Goal: Information Seeking & Learning: Learn about a topic

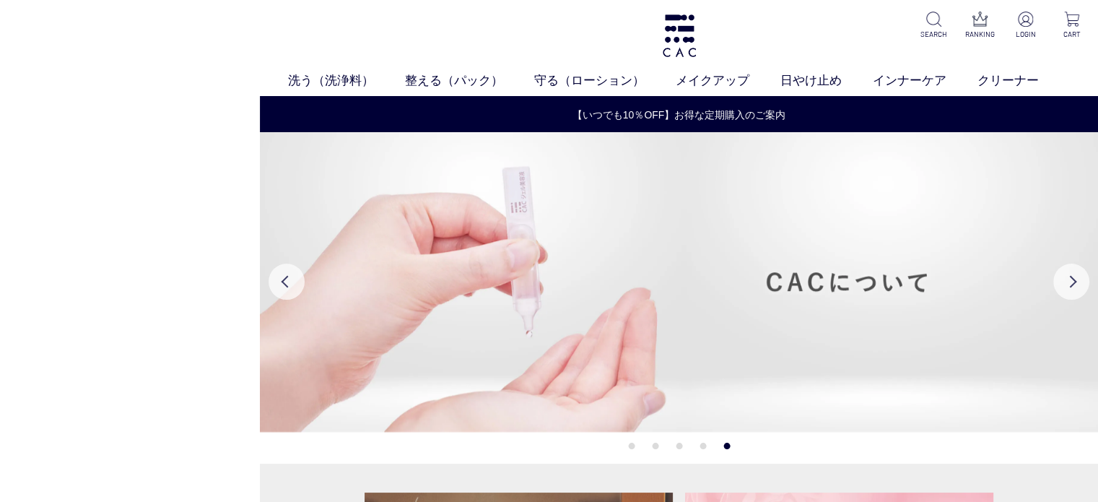
scroll to position [217, 0]
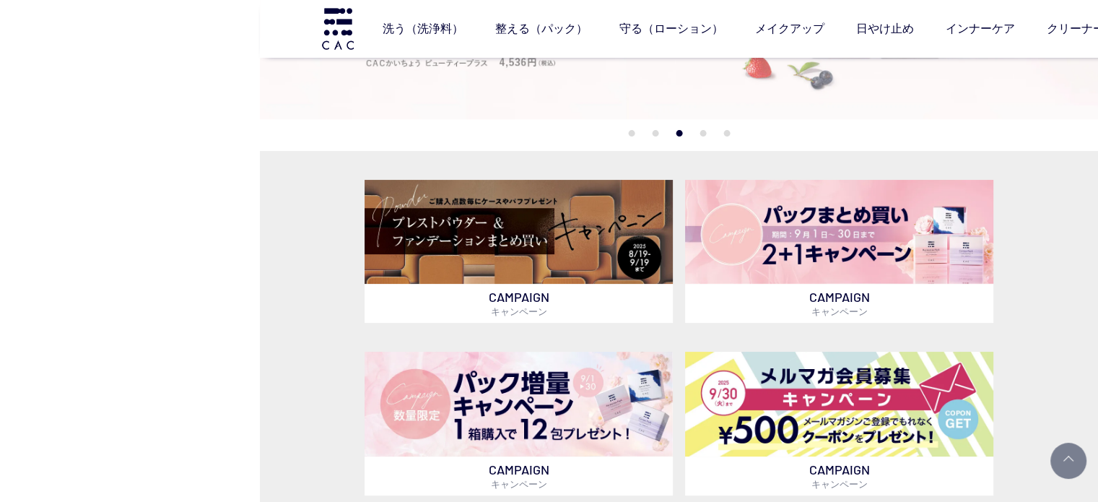
drag, startPoint x: 1033, startPoint y: 108, endPoint x: 1049, endPoint y: 108, distance: 15.9
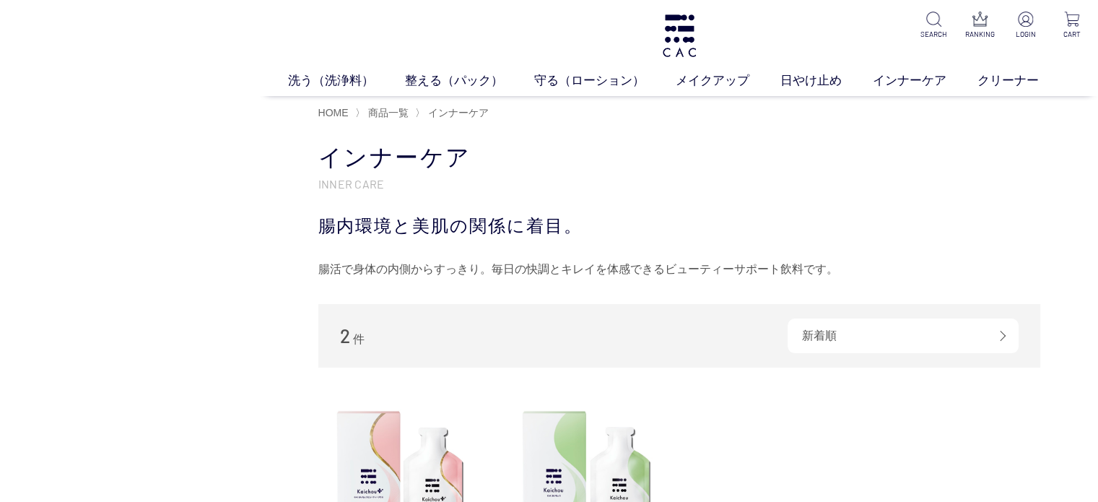
drag, startPoint x: 1039, startPoint y: 255, endPoint x: 1031, endPoint y: 255, distance: 8.7
click at [1039, 255] on div "インナーケア INNER CARE 腸内環境と美肌の関係に着目。 腸活で身体の内側からすっきり。毎日の快調とキレイを体感できるビューティーサポート飲料です。" at bounding box center [679, 211] width 722 height 139
click at [826, 81] on link "日やけ止め" at bounding box center [826, 80] width 92 height 19
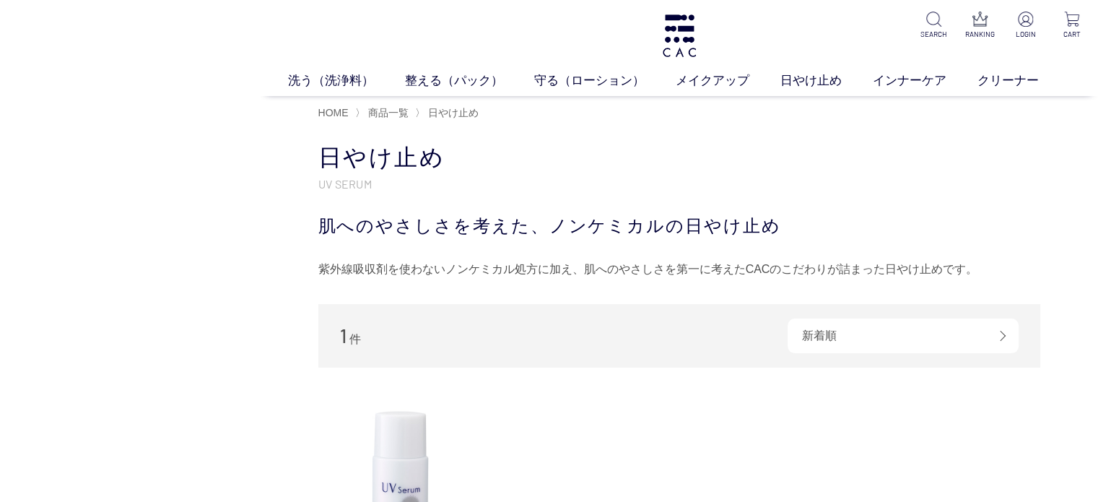
scroll to position [289, 0]
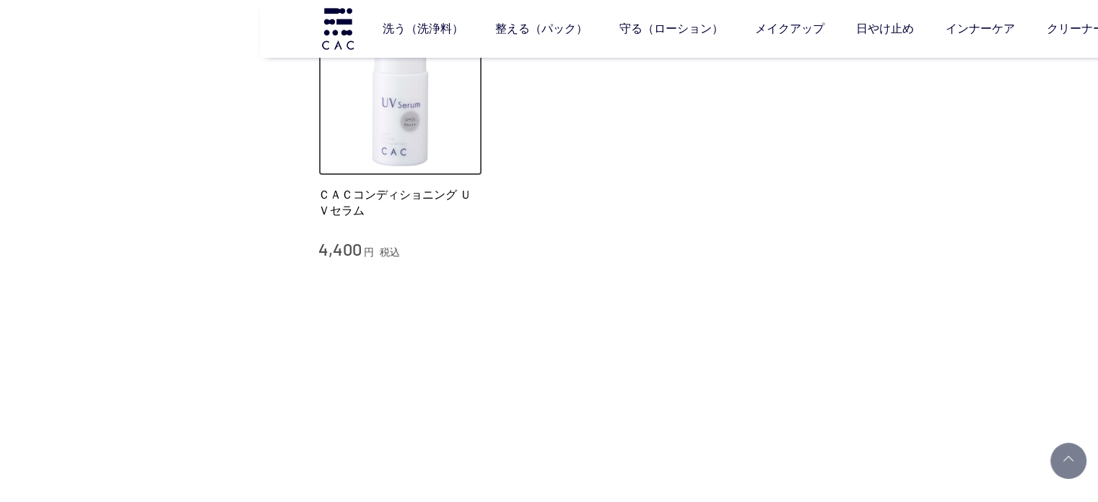
click at [433, 147] on img at bounding box center [400, 94] width 165 height 165
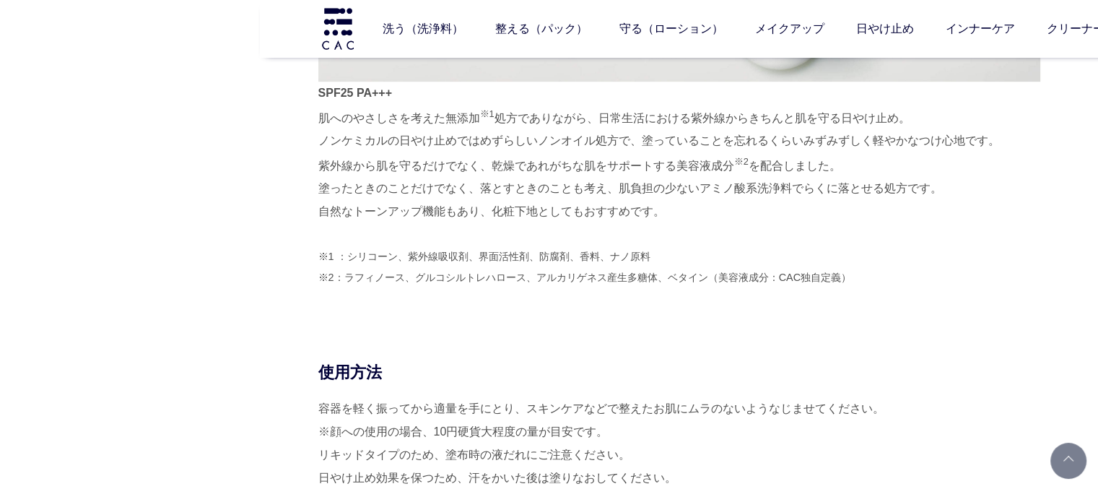
scroll to position [1010, 0]
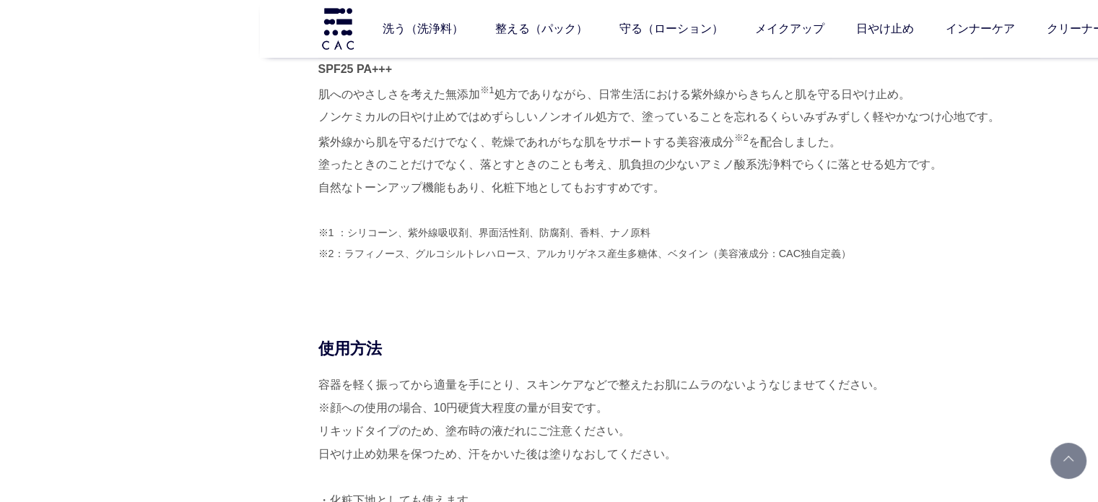
click at [715, 267] on div "SPF25 PA+++ 肌へのやさしさを考えた無添加 ※1 処方でありながら、日常生活における紫外線からきちんと肌を守る日やけ止め。 ノンケミカルの日やけ止め…" at bounding box center [679, 43] width 722 height 487
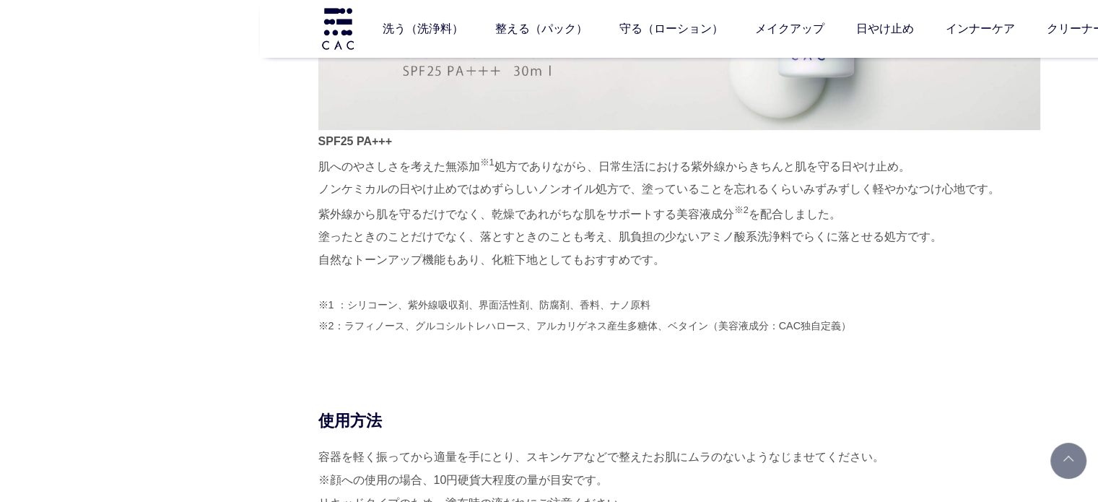
scroll to position [866, 0]
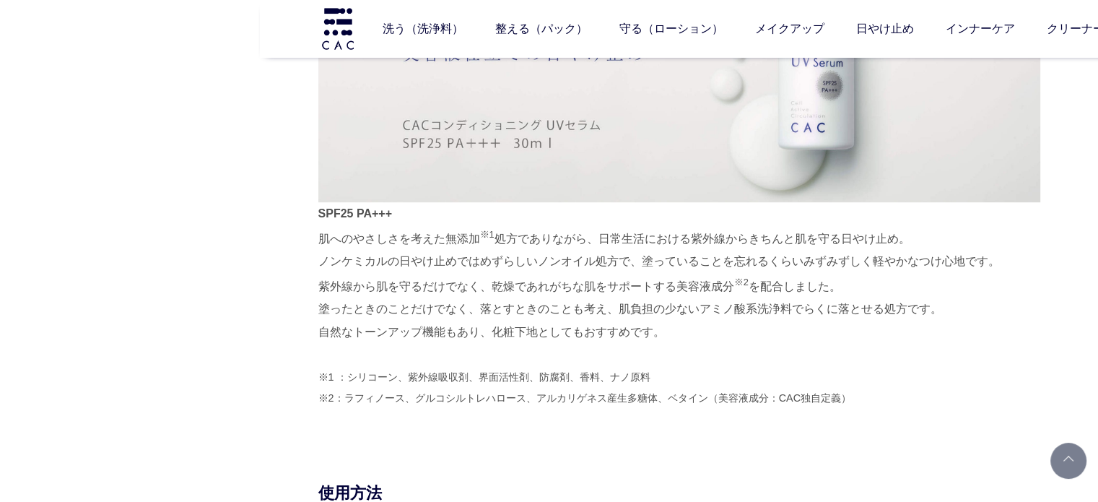
click at [642, 223] on p "SPF25 PA+++ 肌へのやさしさを考えた無添加 ※1 処方でありながら、日常生活における紫外線からきちんと肌を守る日やけ止め。 ノンケミカルの日やけ止め…" at bounding box center [679, 273] width 722 height 142
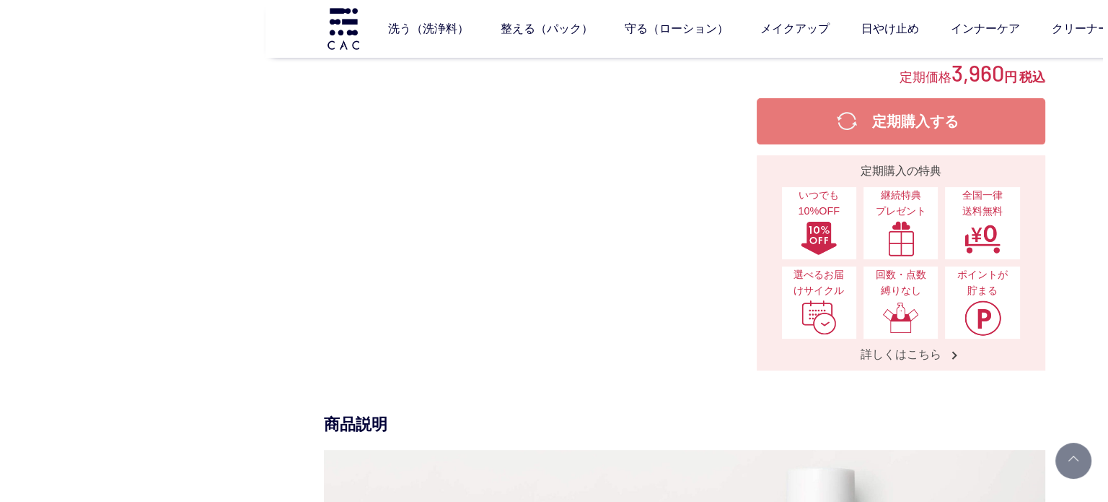
scroll to position [361, 0]
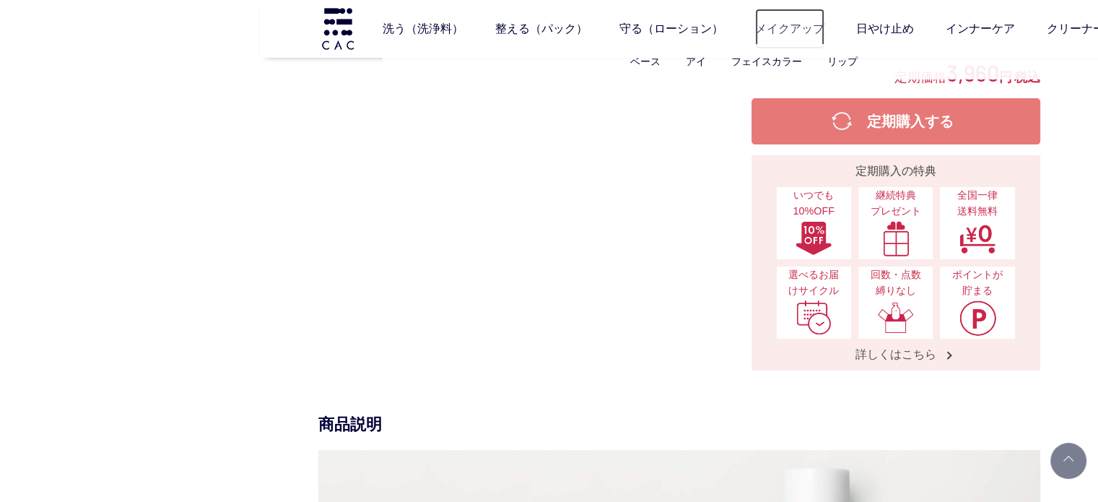
click at [786, 21] on link "メイクアップ" at bounding box center [789, 29] width 69 height 40
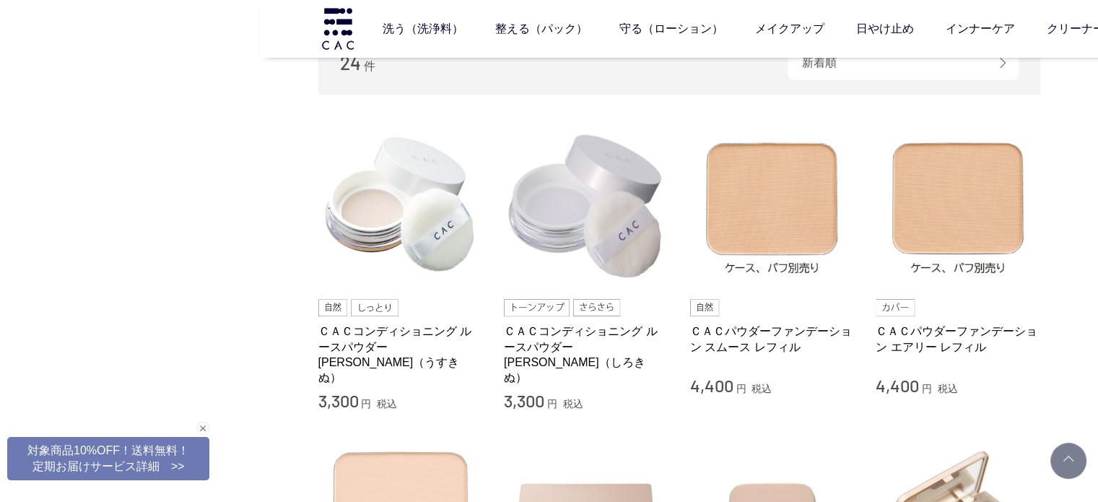
scroll to position [722, 0]
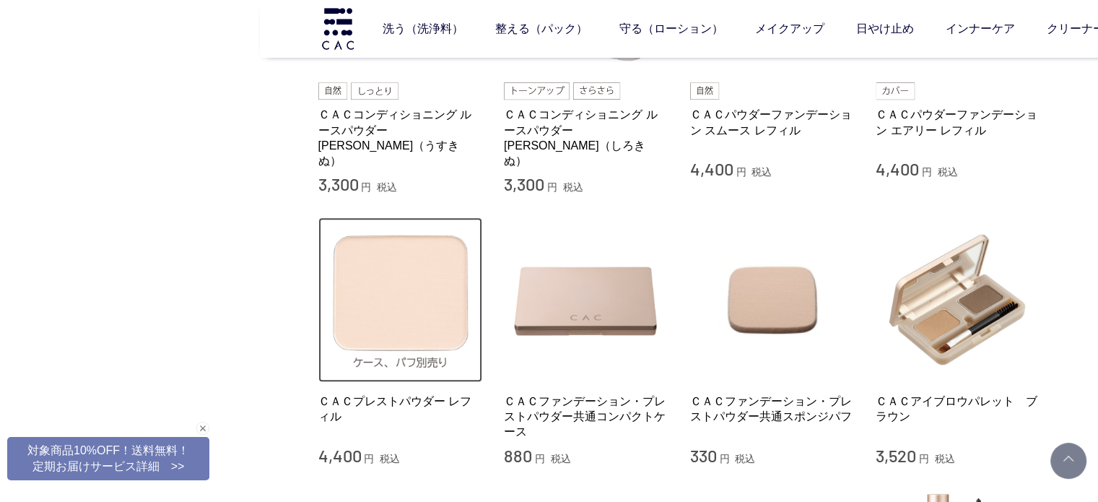
click at [362, 265] on img at bounding box center [400, 299] width 165 height 165
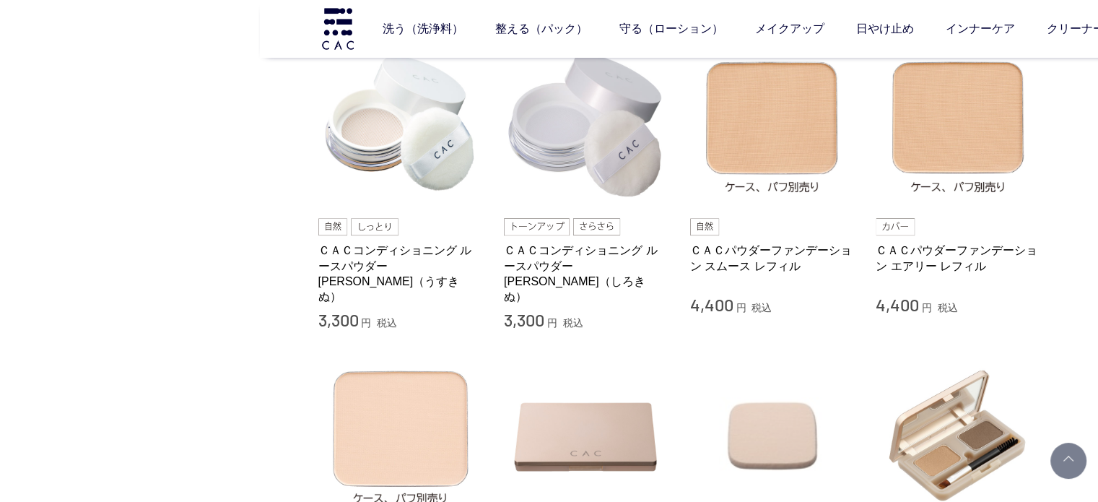
scroll to position [433, 0]
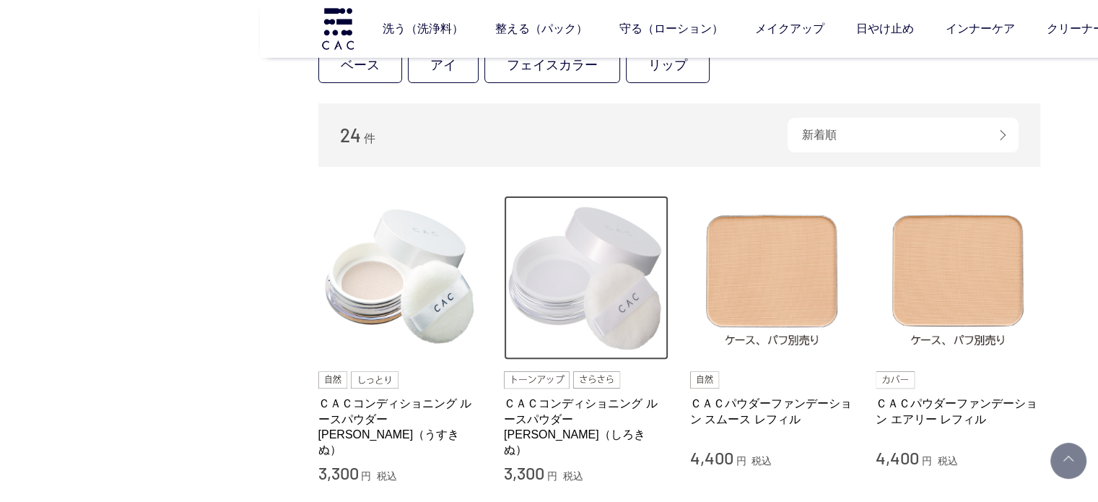
click at [564, 257] on img at bounding box center [586, 278] width 165 height 165
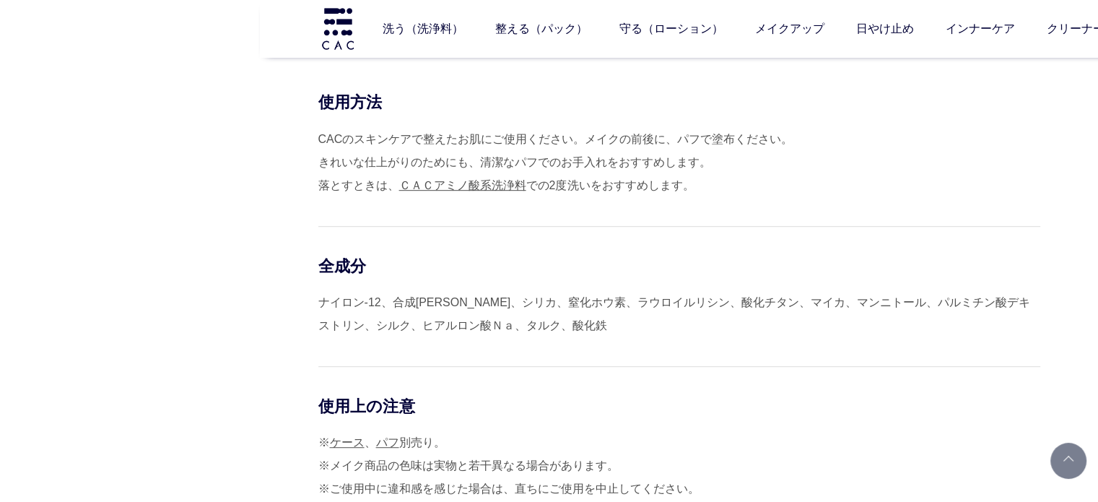
scroll to position [938, 0]
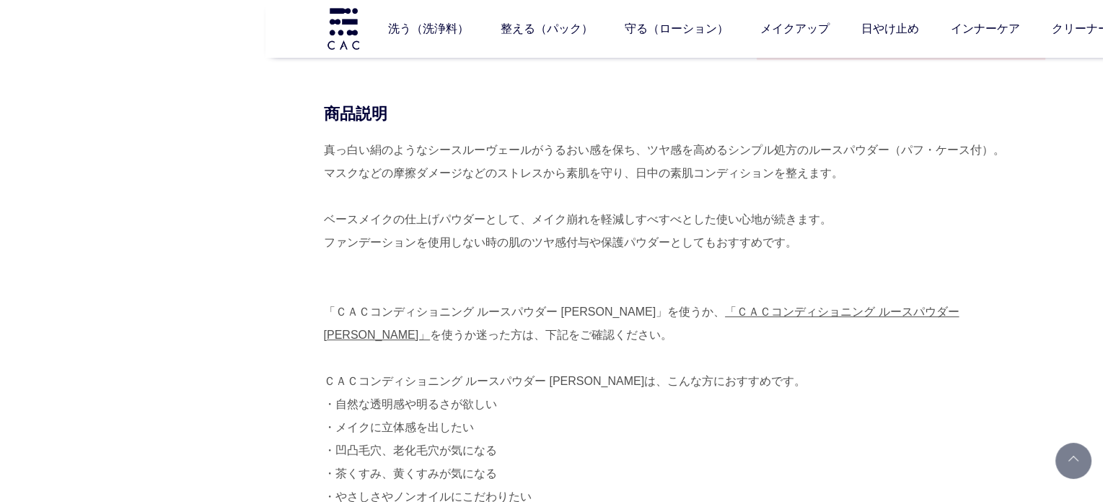
scroll to position [577, 0]
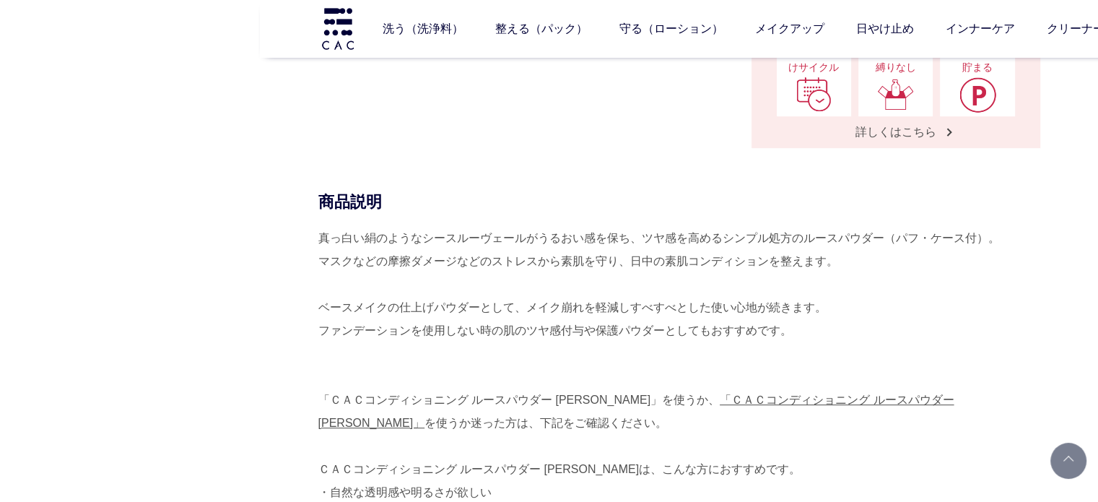
click at [543, 272] on div "真っ白い絹のようなシースルーヴェールがうるおい感を保ち、ツヤ感を高めるシンプル処方のルースパウダー（パフ・ケース付）。 マスクなどの摩擦ダメージなどのストレス…" at bounding box center [679, 504] width 722 height 554
click at [718, 62] on link "パウダー洗浄料" at bounding box center [720, 62] width 71 height 12
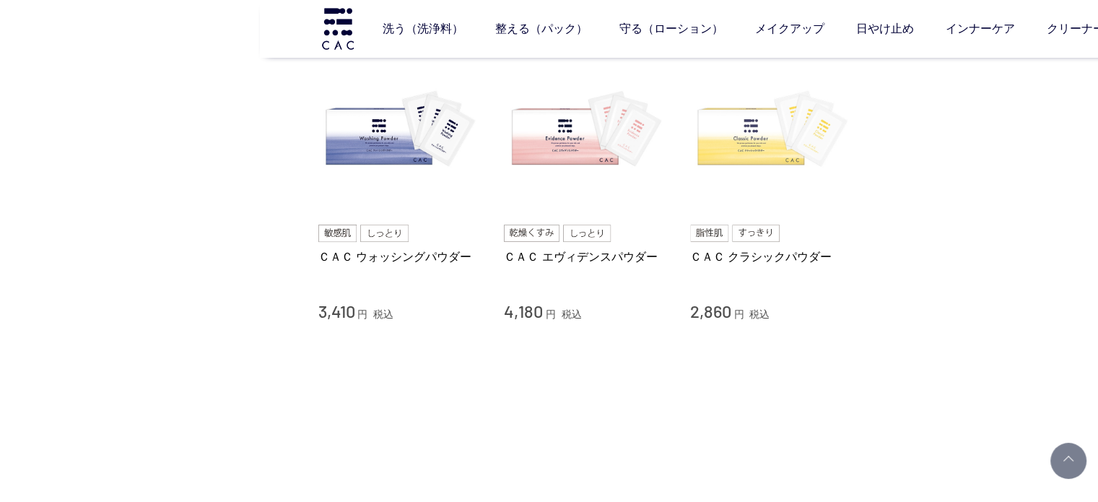
scroll to position [144, 0]
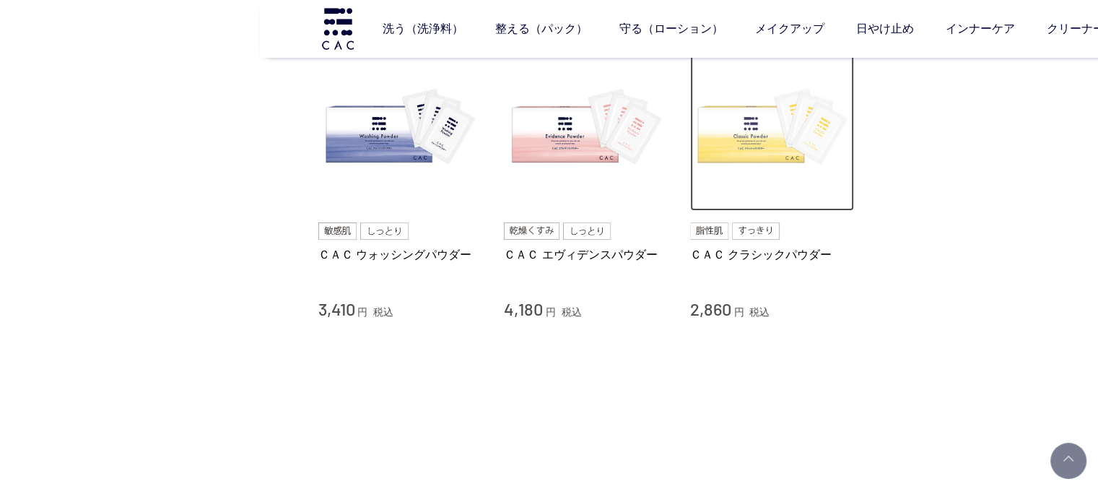
click at [796, 167] on img at bounding box center [772, 129] width 165 height 165
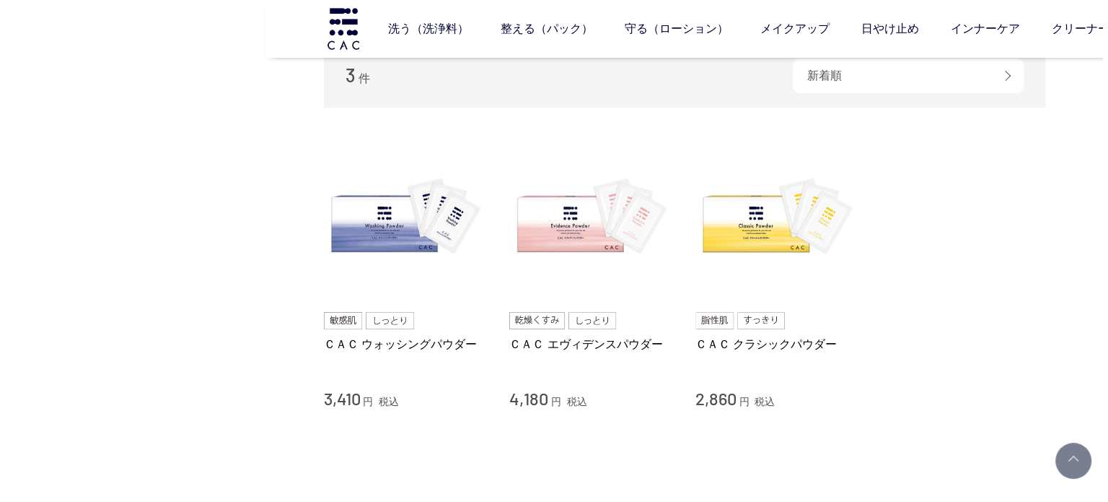
scroll to position [0, 0]
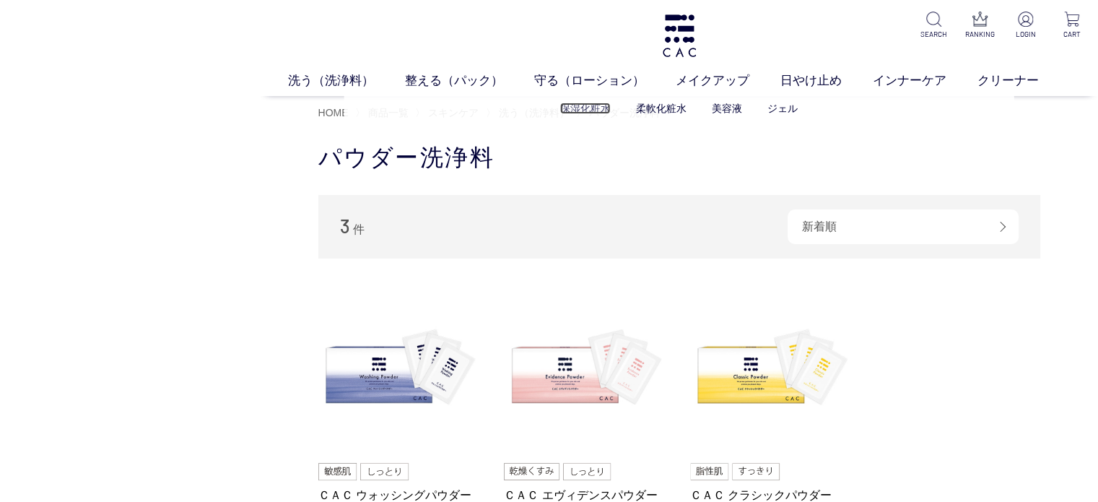
click at [580, 112] on link "保湿化粧水" at bounding box center [585, 108] width 51 height 12
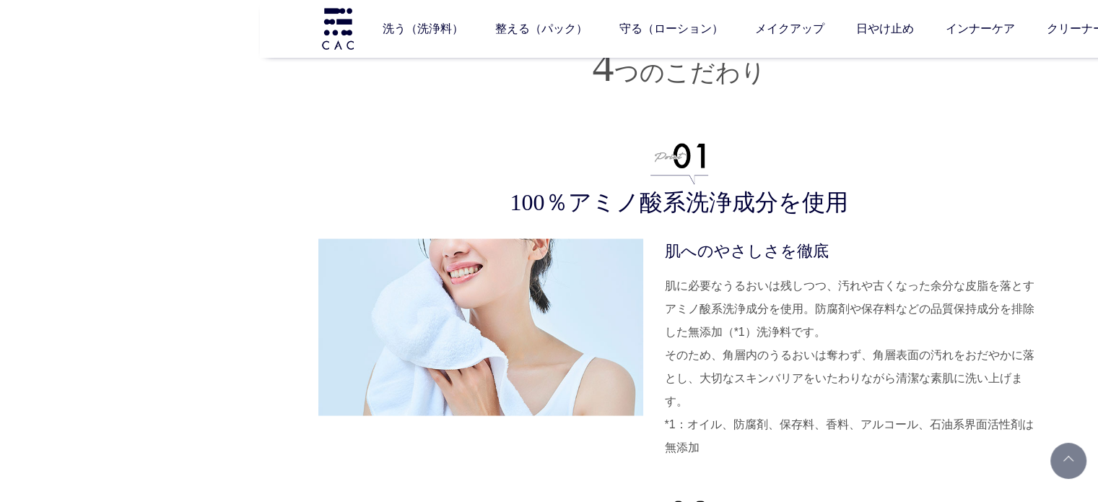
scroll to position [3103, 0]
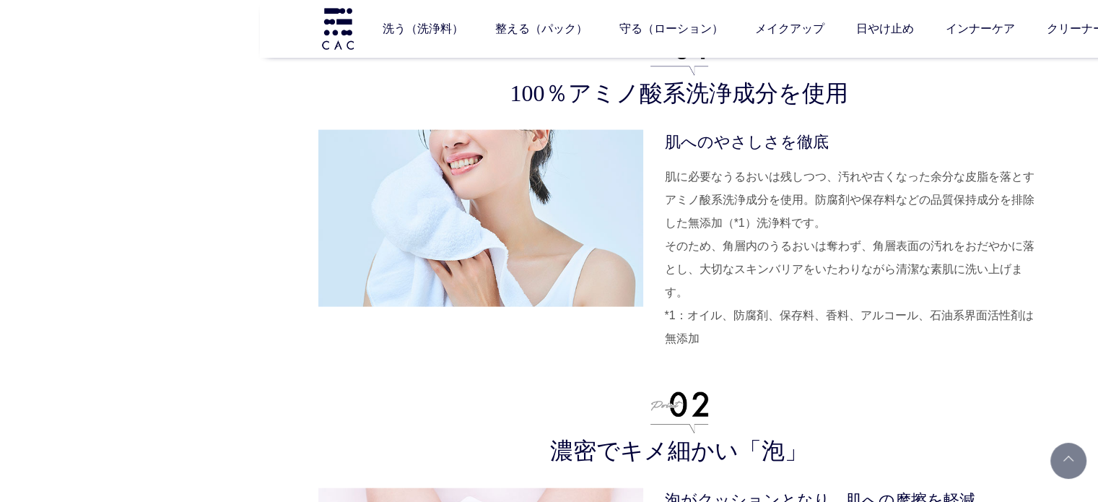
drag, startPoint x: 662, startPoint y: 311, endPoint x: 701, endPoint y: 333, distance: 45.6
click at [701, 333] on div "肌へのやさしさを徹底 肌に必要なうるおいは残しつつ、汚れや古くなった余分な皮脂を落とすアミノ酸系洗浄成分を使用。防腐剤や保存料などの品質保持成分を排除した無添…" at bounding box center [679, 240] width 722 height 220
copy dd "*1：オイル、防腐剤、保存料、香料、アルコール、石油系界面活性剤は無添加"
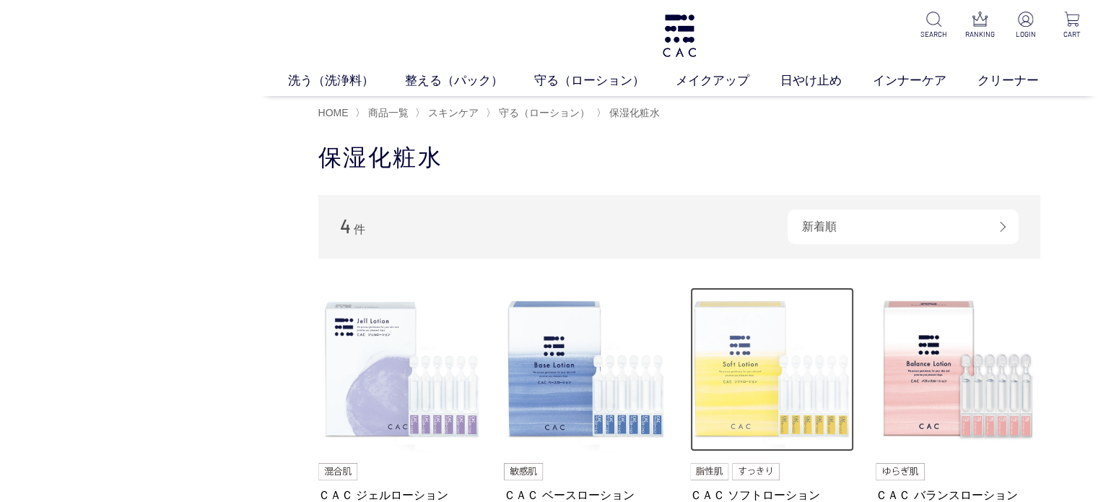
click at [761, 362] on img at bounding box center [772, 369] width 165 height 165
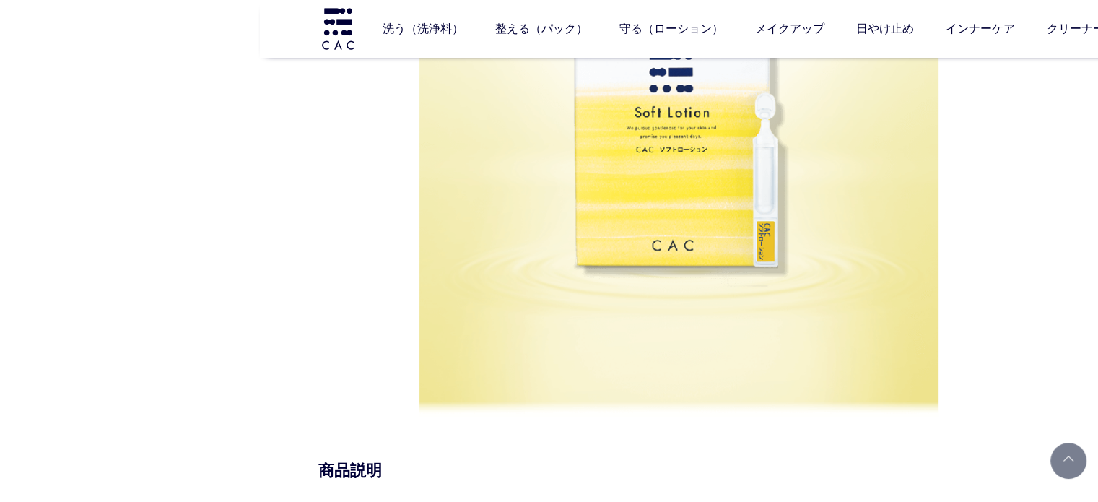
scroll to position [577, 0]
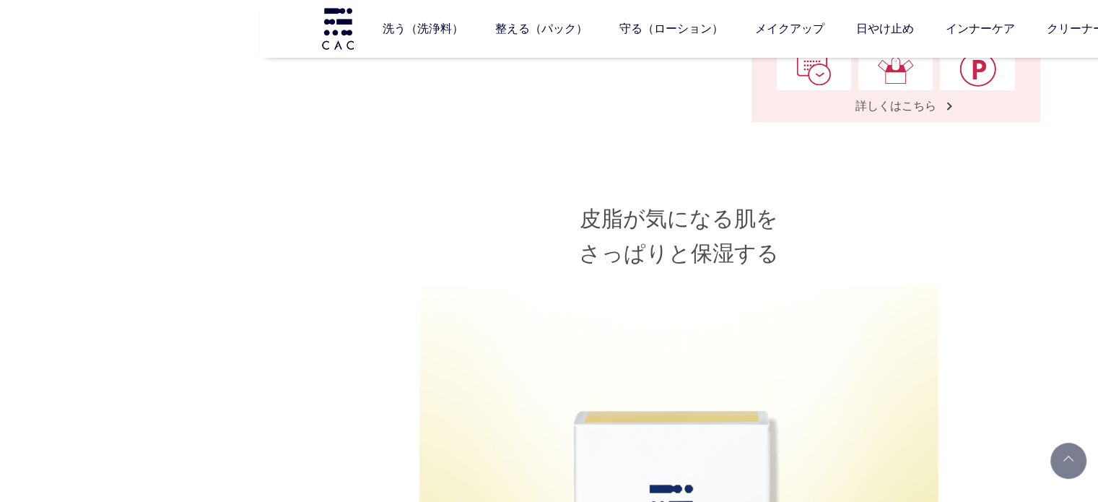
click at [361, 253] on h2 "皮脂が気になる肌を さっぱりと保湿する" at bounding box center [679, 235] width 722 height 69
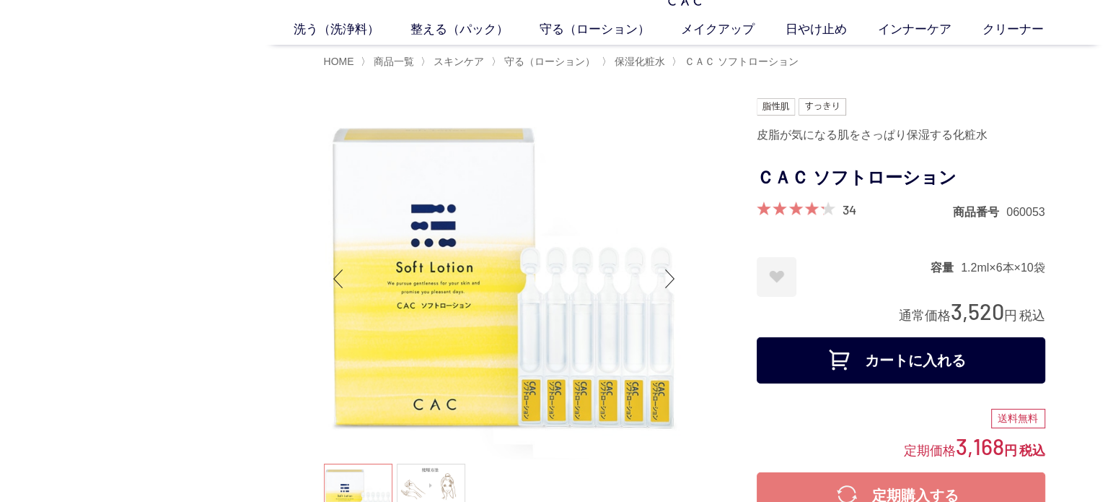
scroll to position [0, 0]
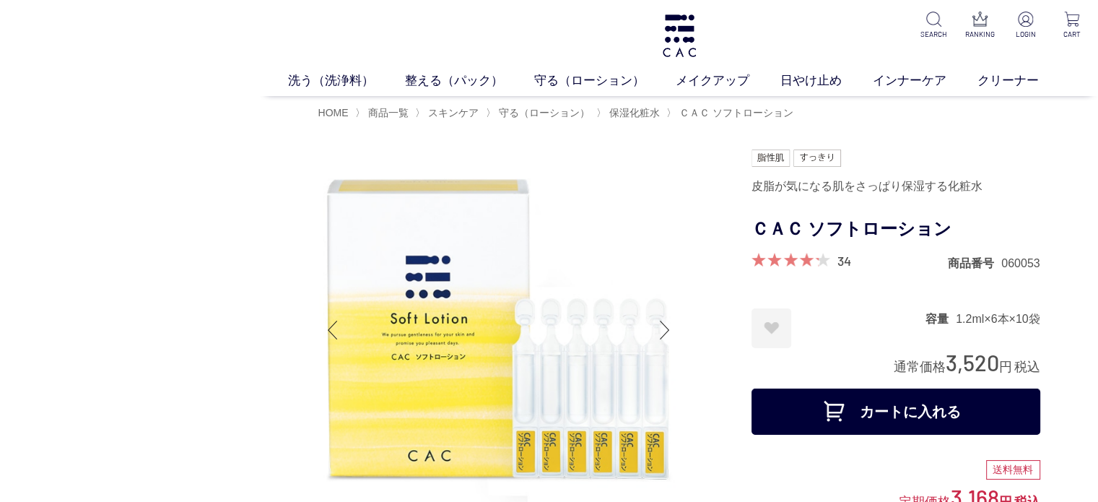
click at [719, 216] on div at bounding box center [534, 472] width 433 height 646
click at [607, 225] on ul at bounding box center [498, 329] width 361 height 361
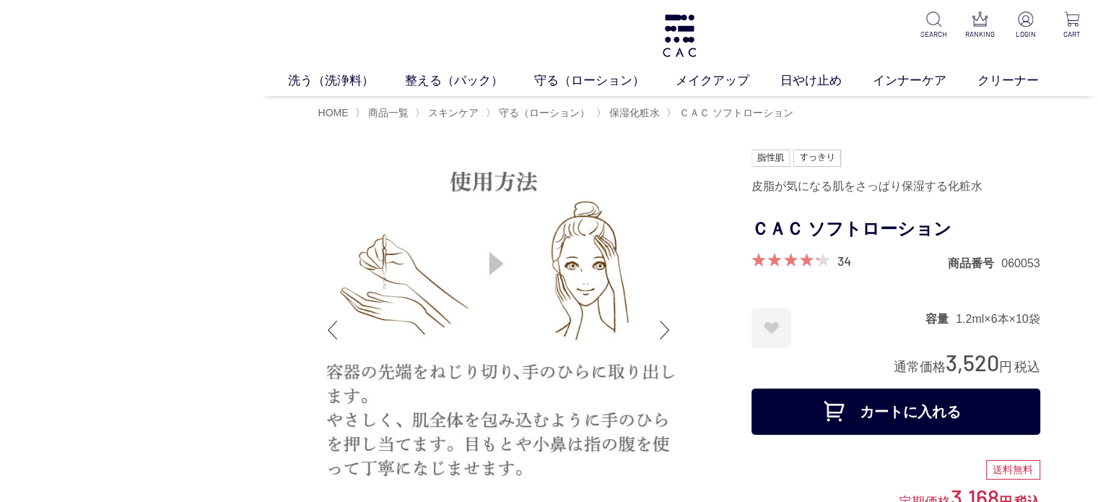
click at [673, 253] on img at bounding box center [498, 329] width 361 height 361
click at [888, 82] on link "インナーケア" at bounding box center [924, 80] width 105 height 19
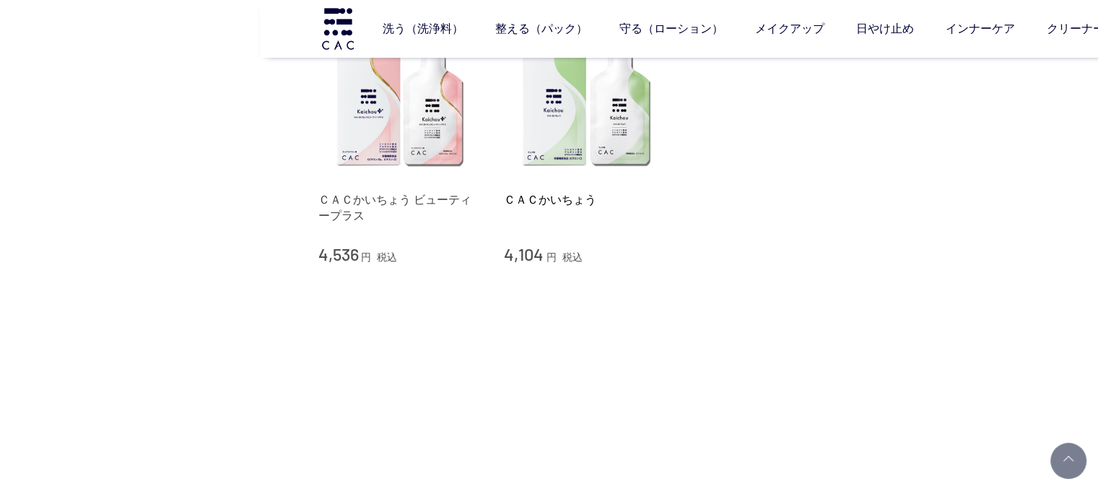
scroll to position [289, 0]
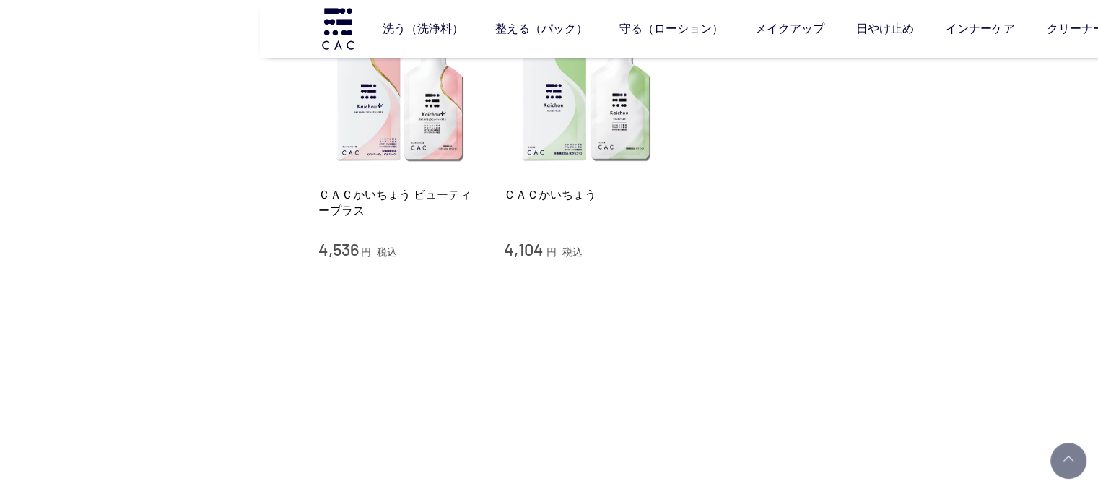
click at [346, 24] on img at bounding box center [338, 28] width 36 height 41
drag, startPoint x: 675, startPoint y: 412, endPoint x: 722, endPoint y: 486, distance: 87.5
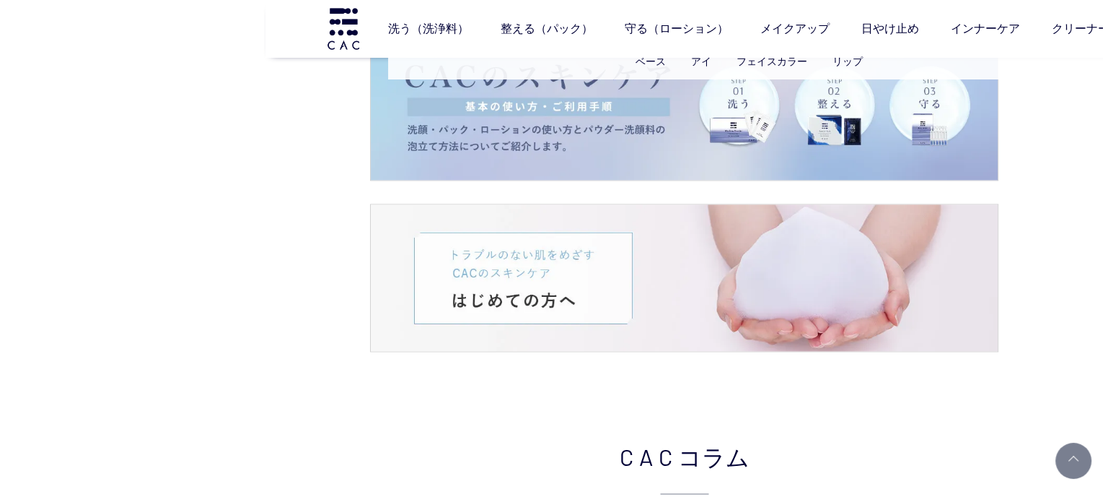
scroll to position [2223, 0]
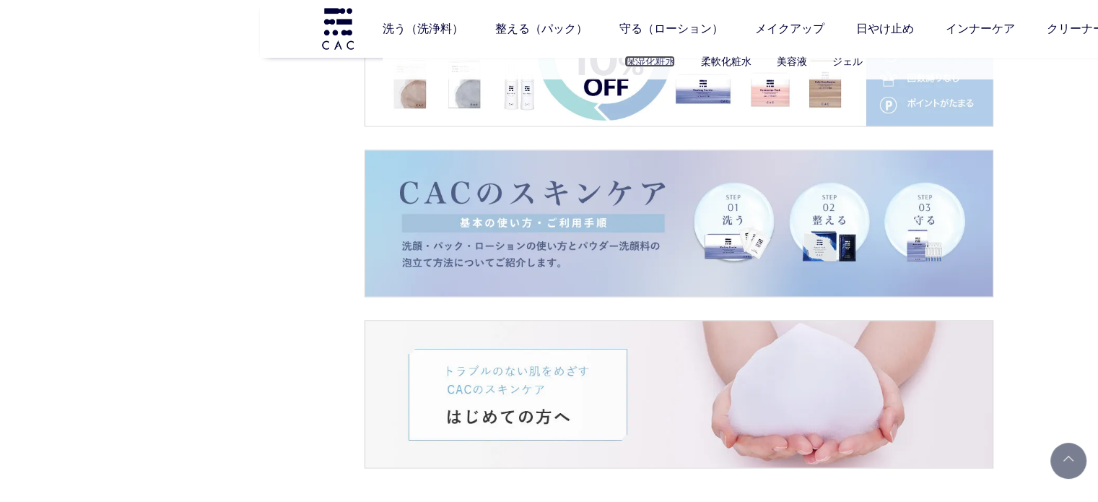
click at [670, 56] on link "保湿化粧水" at bounding box center [649, 62] width 51 height 12
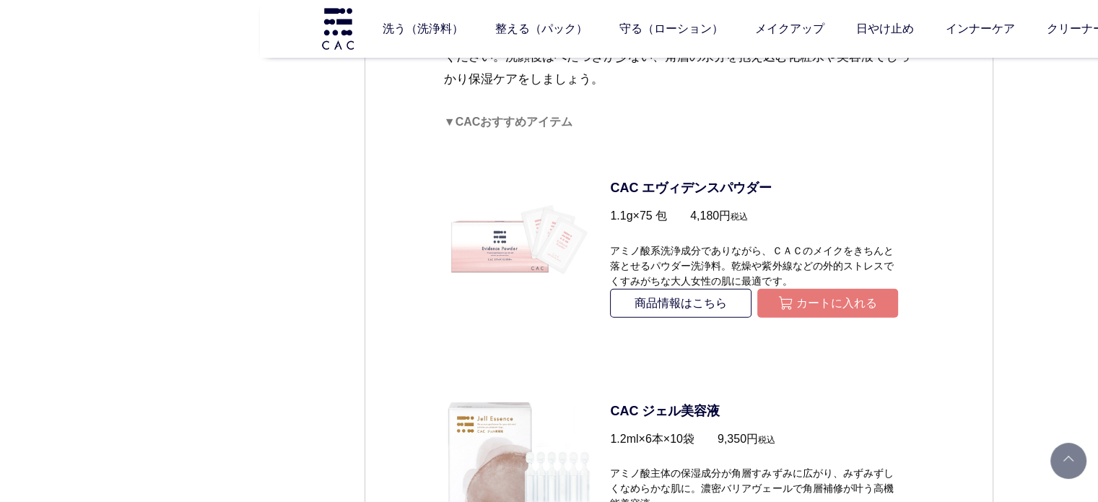
scroll to position [4037, 0]
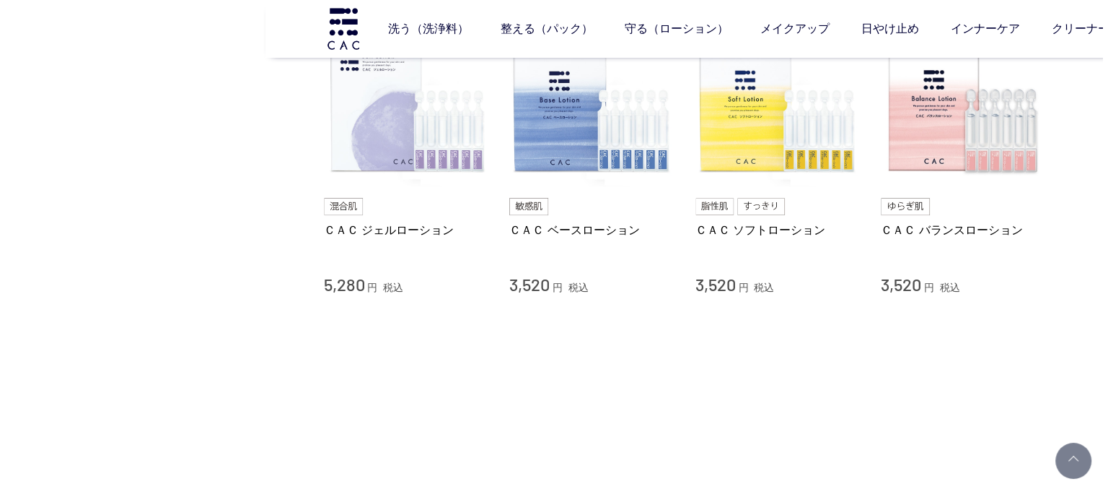
scroll to position [144, 0]
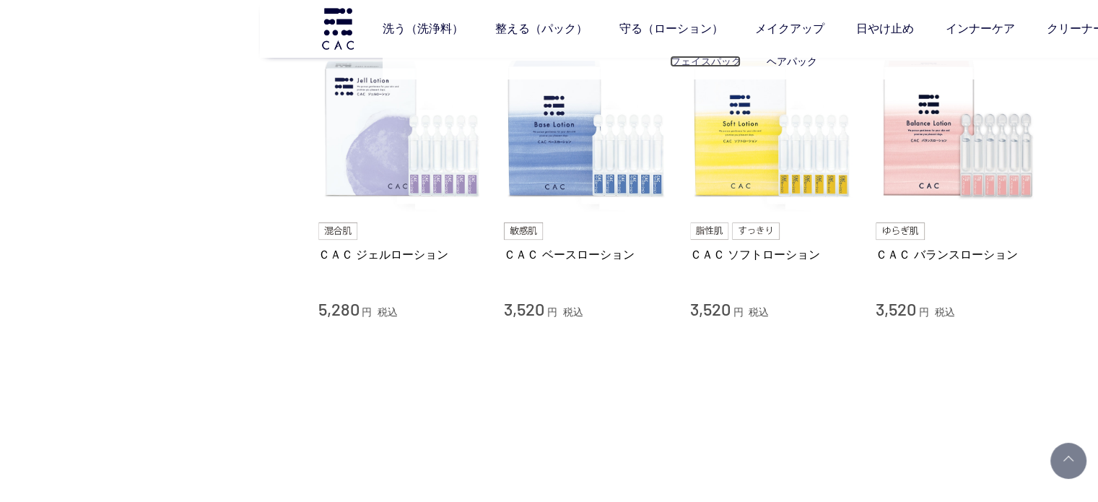
click at [722, 58] on link "フェイスパック" at bounding box center [705, 62] width 71 height 12
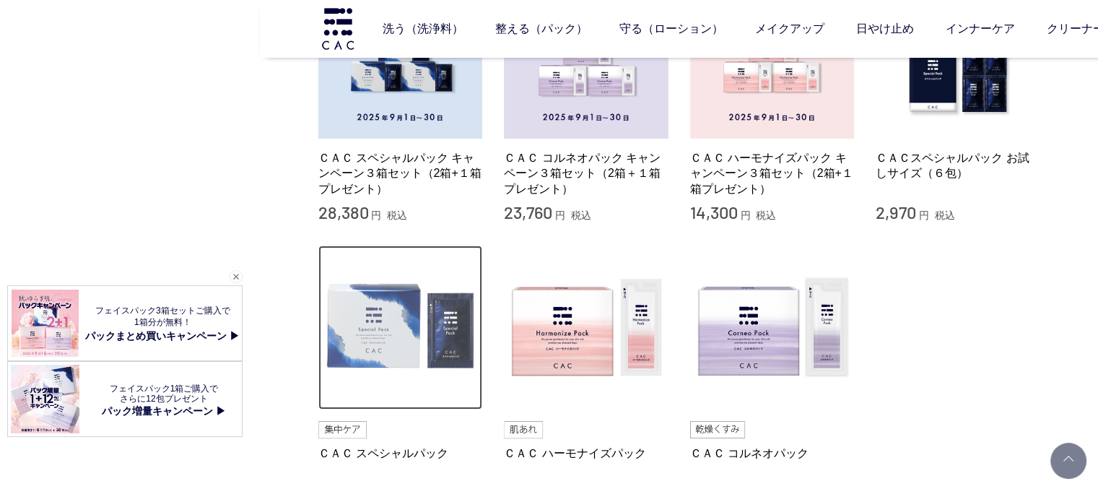
click at [415, 328] on img at bounding box center [400, 327] width 165 height 165
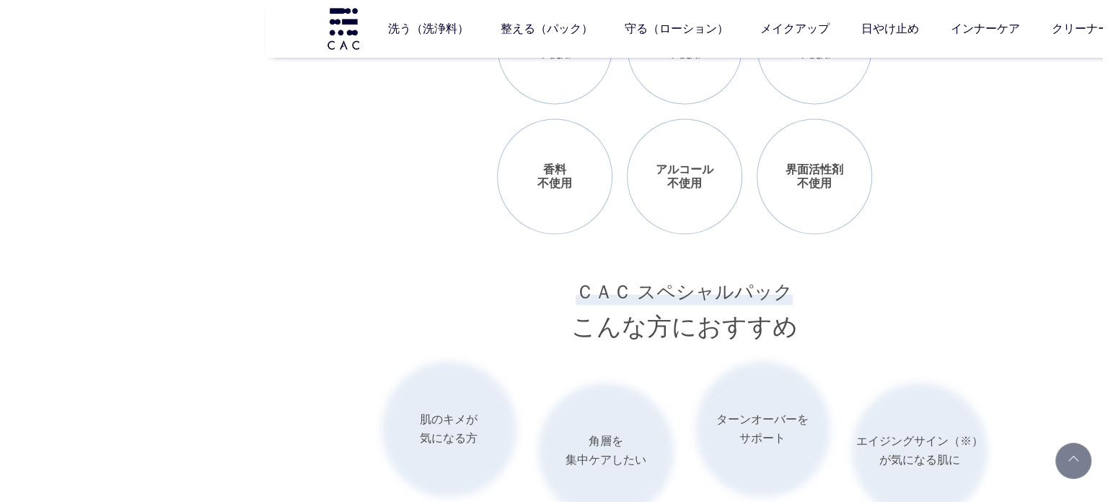
scroll to position [2093, 0]
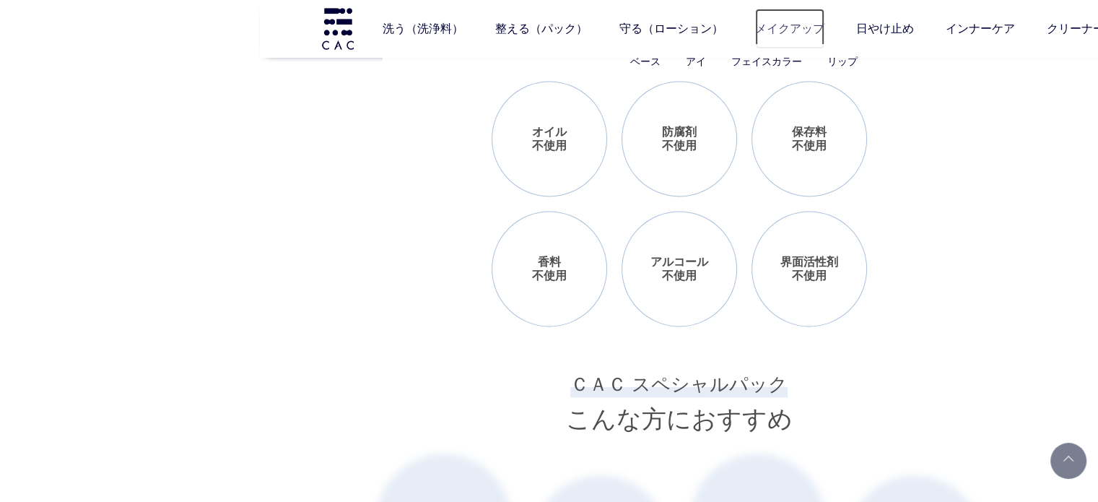
click at [810, 28] on link "メイクアップ" at bounding box center [789, 29] width 69 height 40
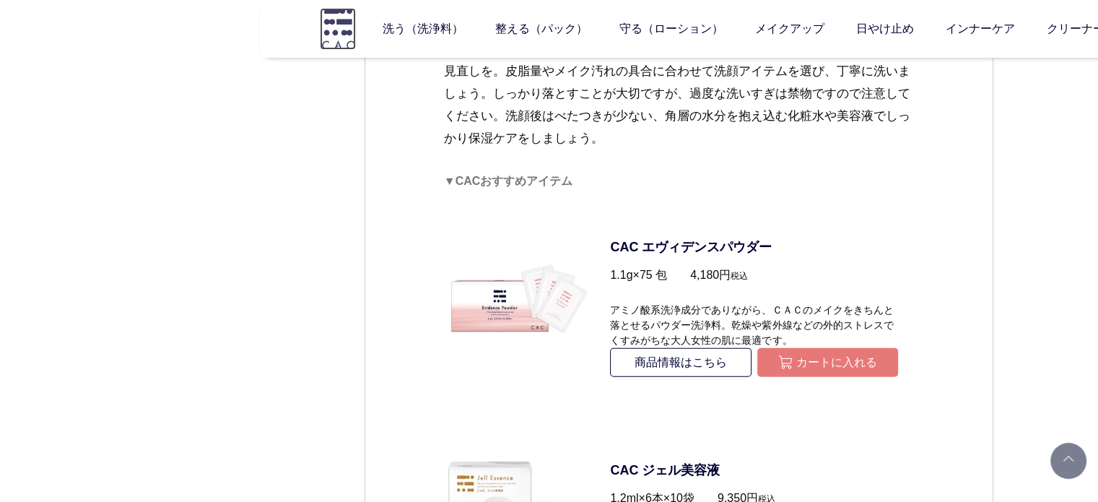
click at [344, 39] on img at bounding box center [338, 28] width 36 height 41
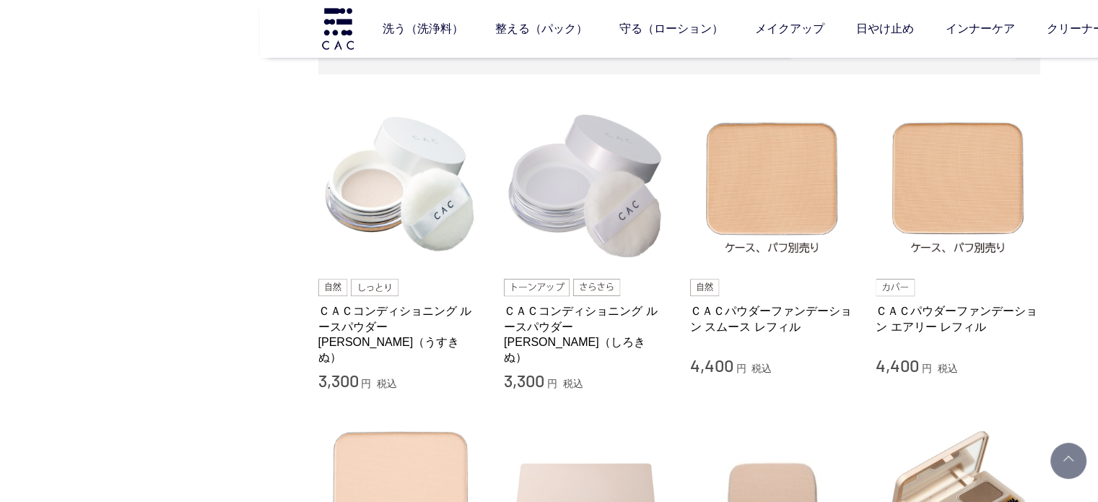
scroll to position [722, 0]
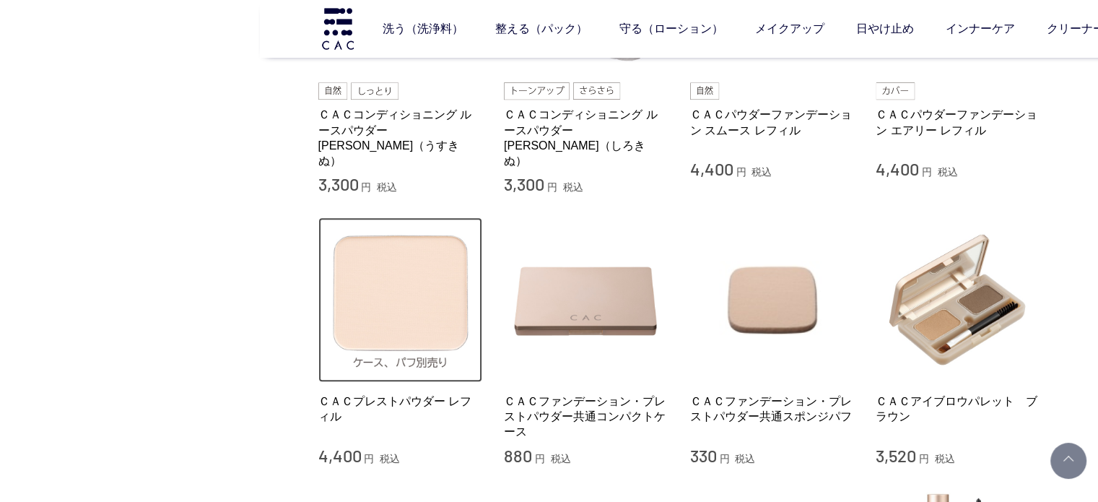
click at [393, 315] on img at bounding box center [400, 299] width 165 height 165
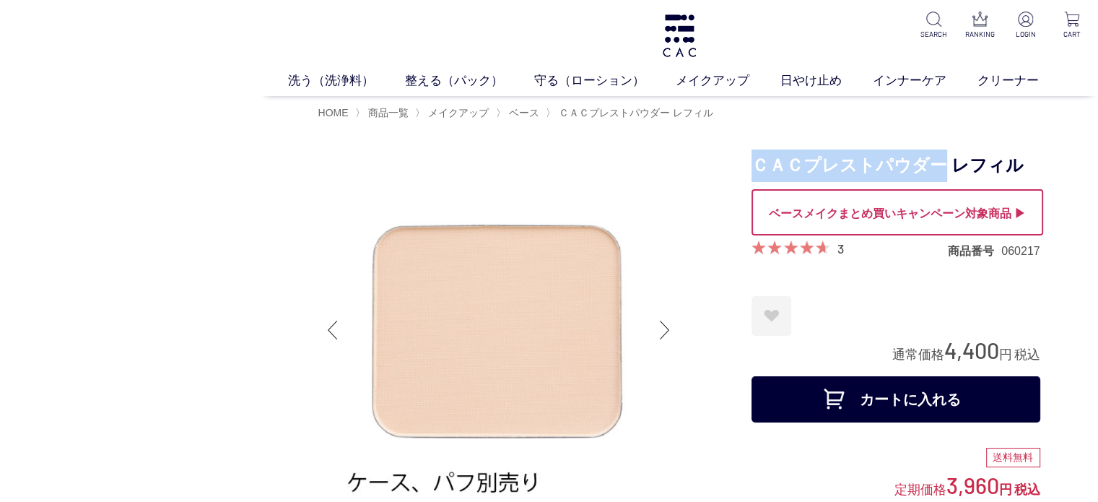
drag, startPoint x: 751, startPoint y: 167, endPoint x: 940, endPoint y: 167, distance: 189.8
click at [940, 167] on h1 "ＣＡＣプレストパウダー レフィル" at bounding box center [895, 165] width 289 height 32
copy h1 "ＣＡＣプレストパウダー"
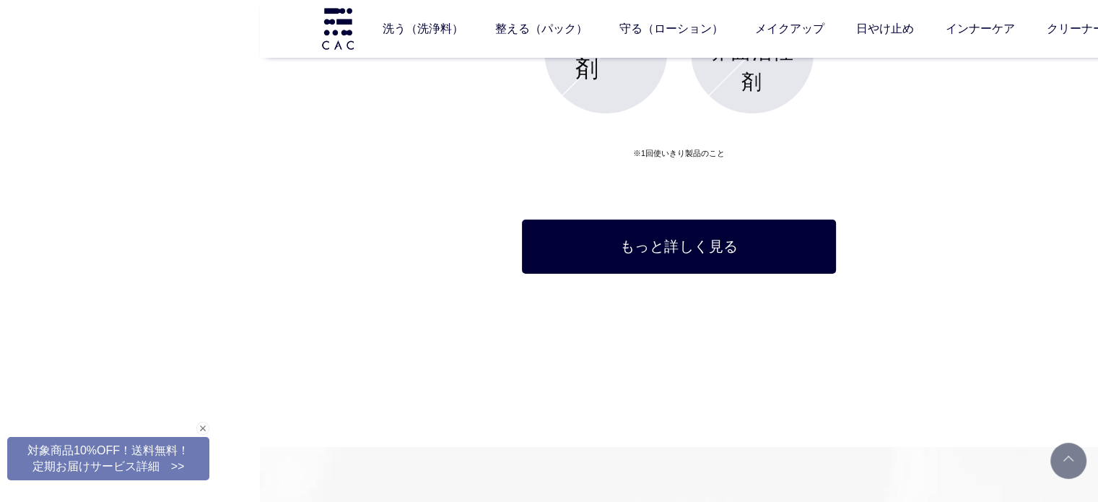
scroll to position [4984, 0]
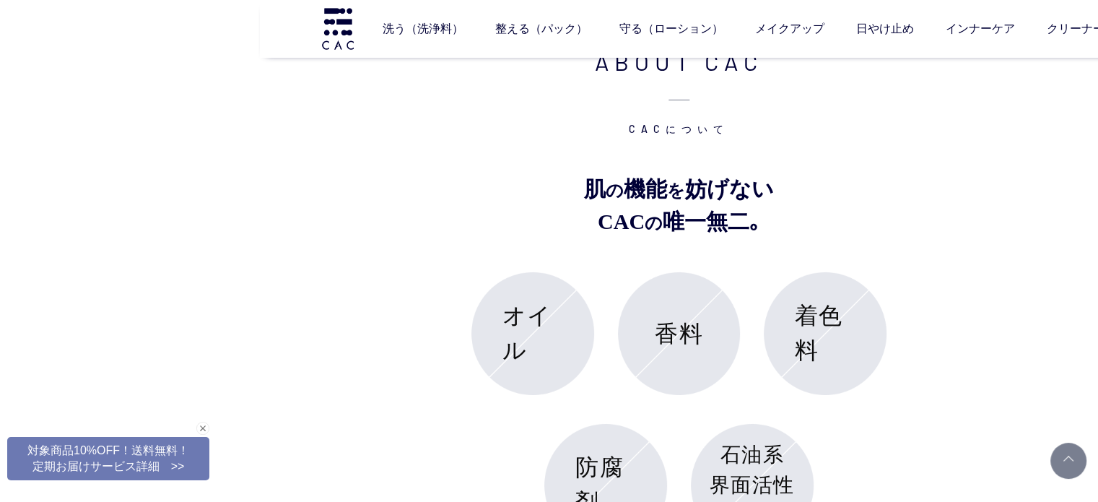
click at [387, 388] on div "ABOUT CAC CACについて 肌 の 機能 を 妨げない CAC の 唯一無二｡ オイル 香料 着色料 防腐剤 石油系 界面活性剤 ※1回使いきり製品の…" at bounding box center [678, 375] width 629 height 662
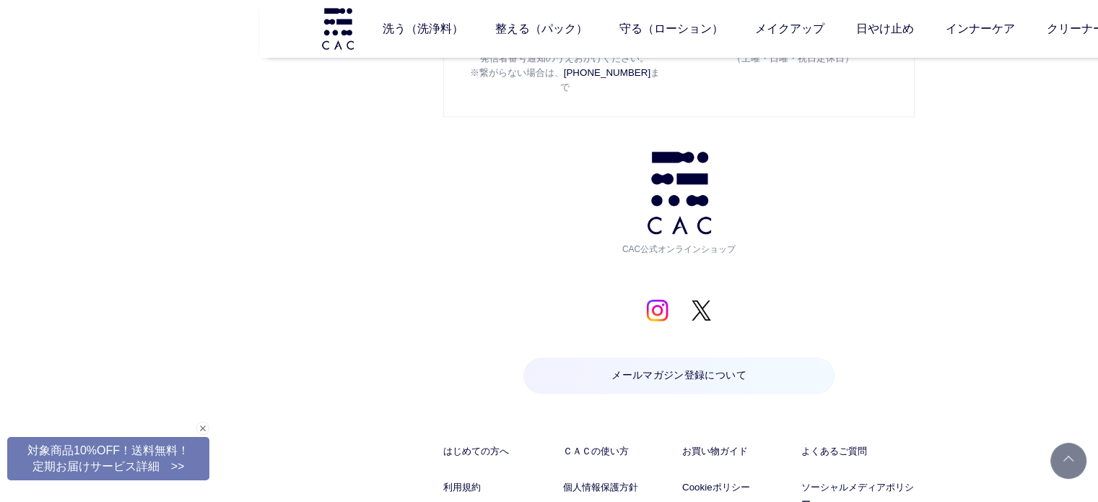
scroll to position [6932, 0]
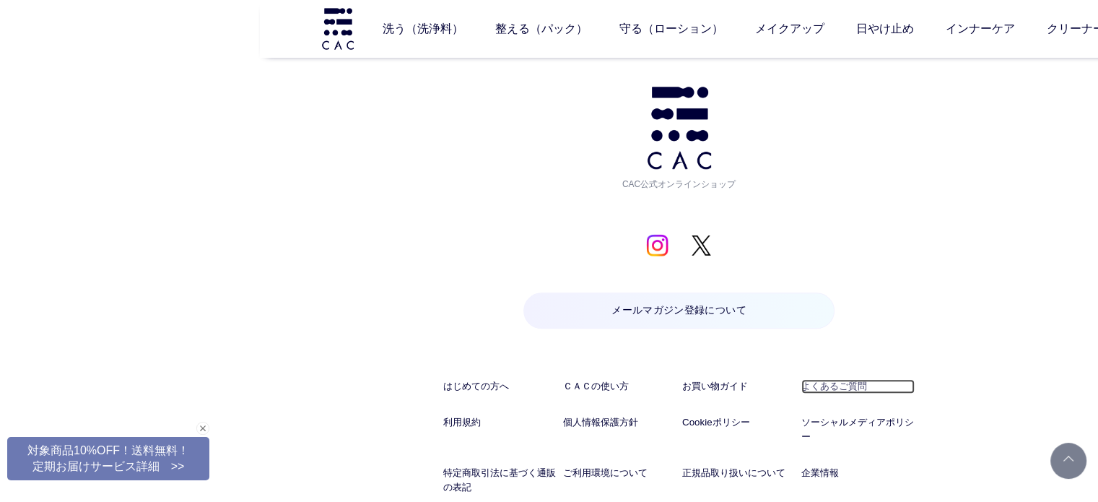
click at [852, 379] on link "よくあるご質問" at bounding box center [857, 386] width 113 height 14
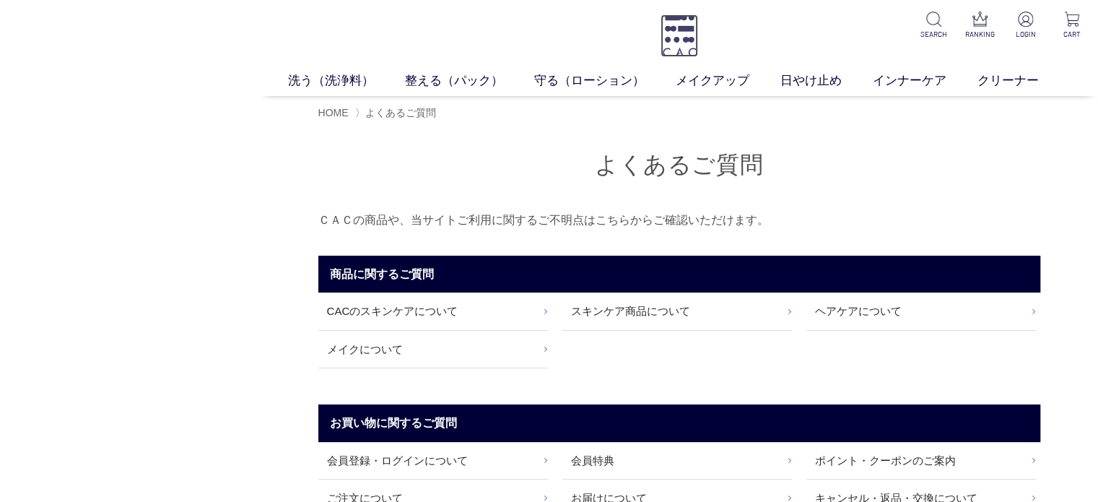
click at [661, 29] on img at bounding box center [679, 35] width 38 height 43
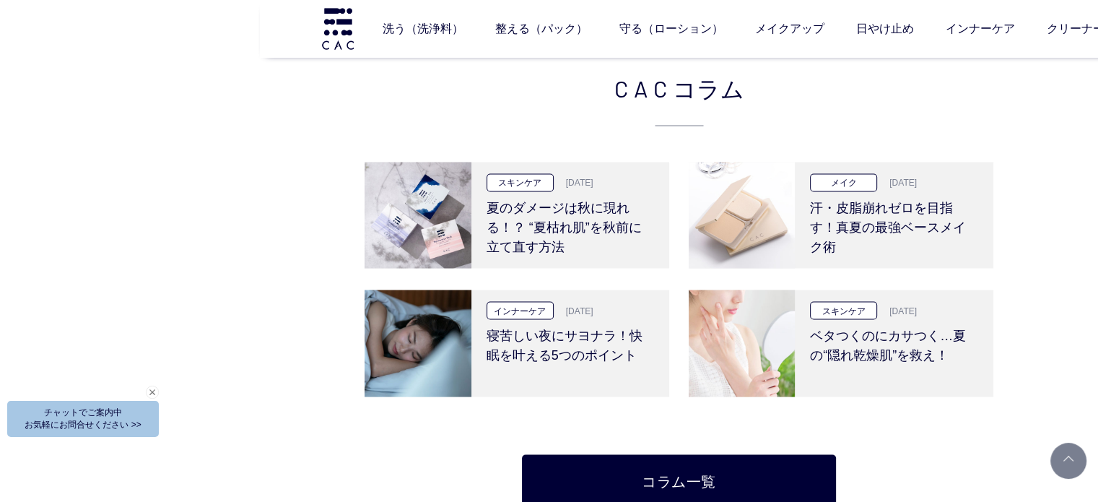
scroll to position [2648, 0]
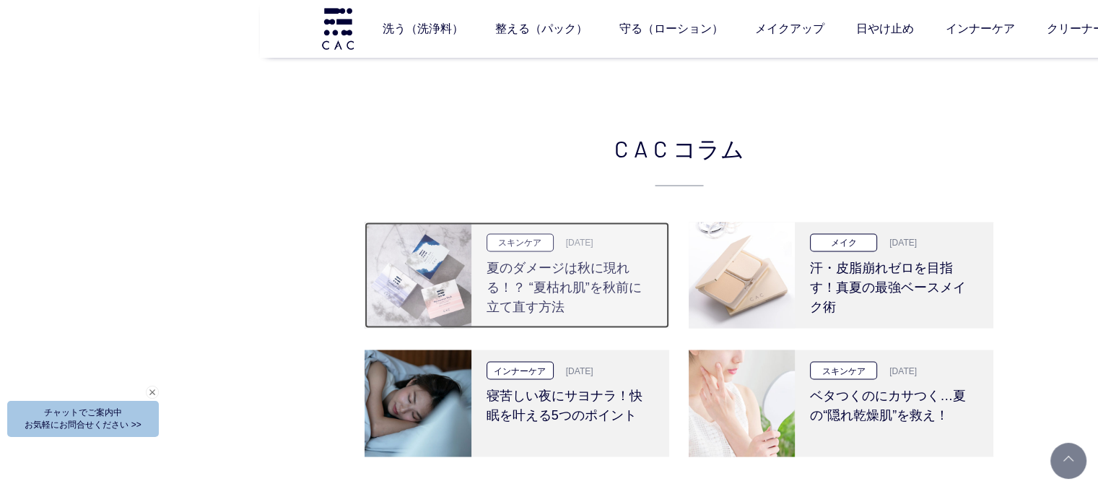
click at [582, 304] on h3 "夏のダメージは秋に現れる！？ “夏枯れ肌”を秋前に立て直す方法" at bounding box center [570, 283] width 168 height 65
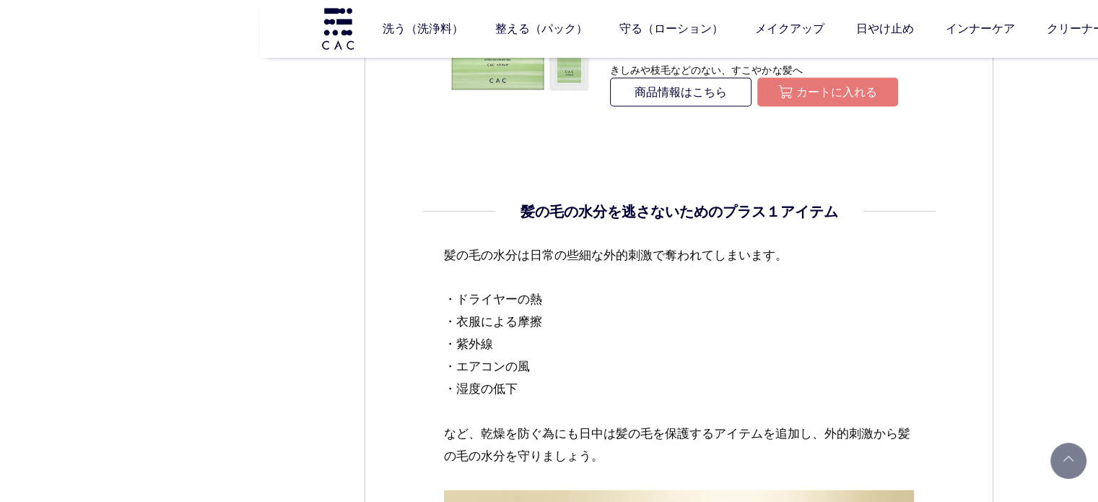
scroll to position [2742, 0]
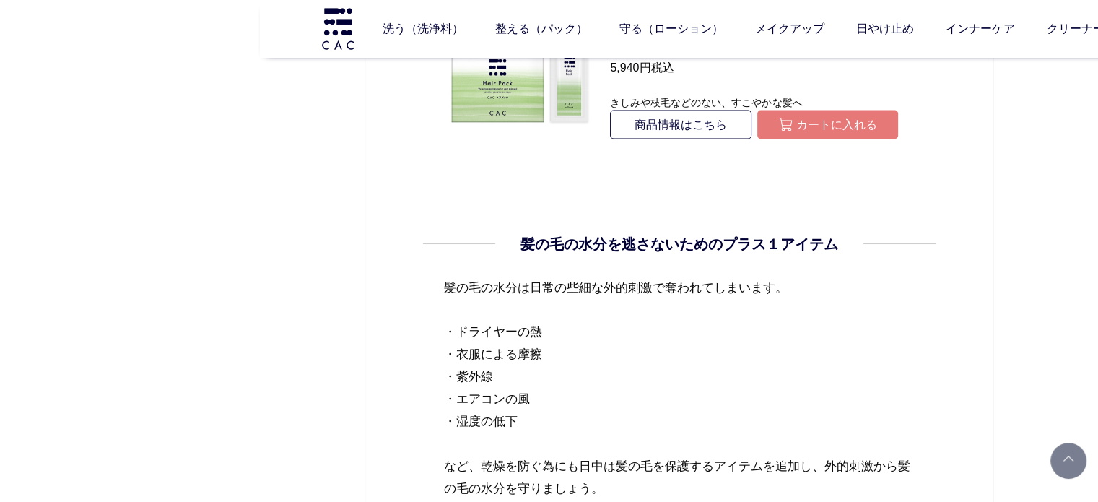
click at [624, 325] on p "髪の毛の水分は日常の些細な外的刺激で奪われてしまいます。 ・ドライヤーの熱 ・衣服による摩擦 ・紫外線 ・エアコンの風 ・湿度の低下 など、乾燥を防ぐ為にも日…" at bounding box center [679, 399] width 471 height 247
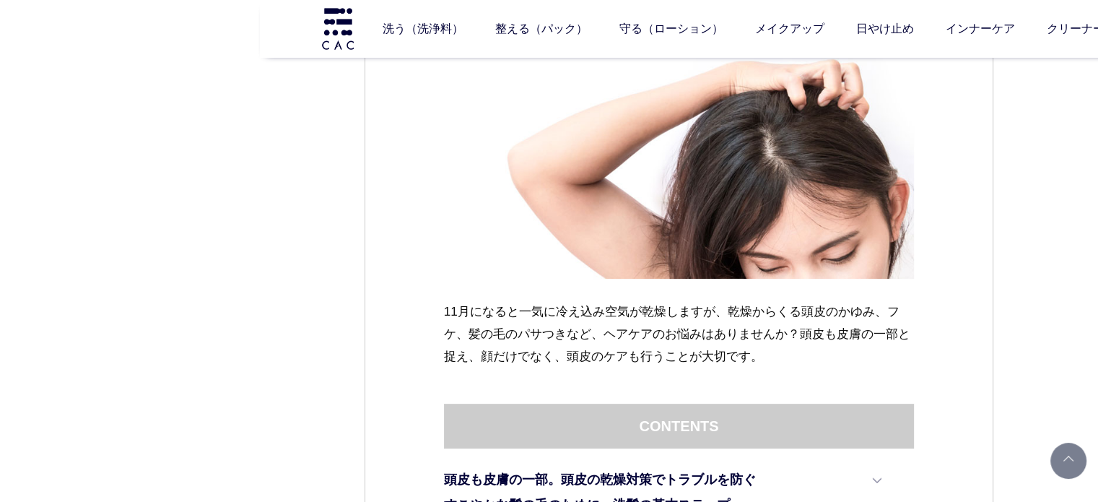
scroll to position [505, 0]
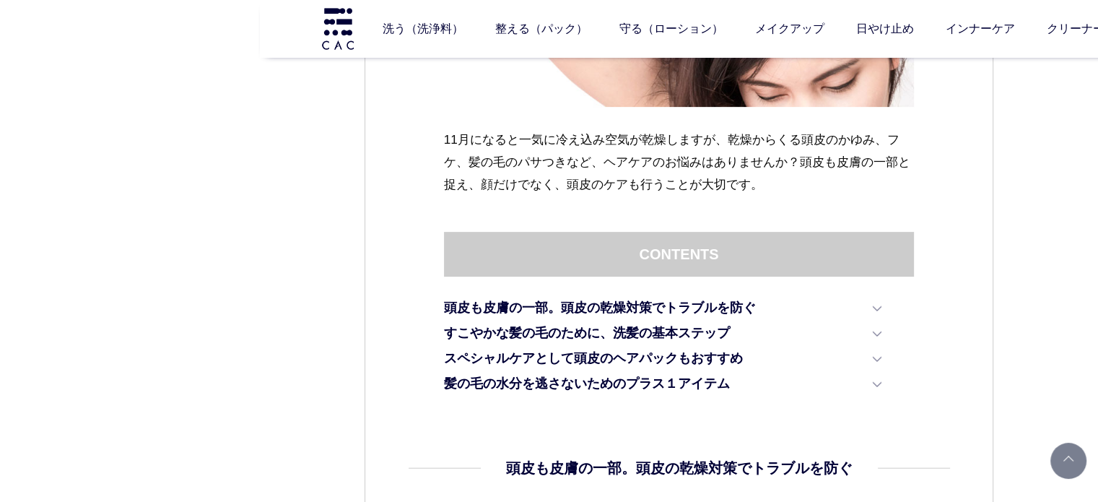
scroll to position [722, 0]
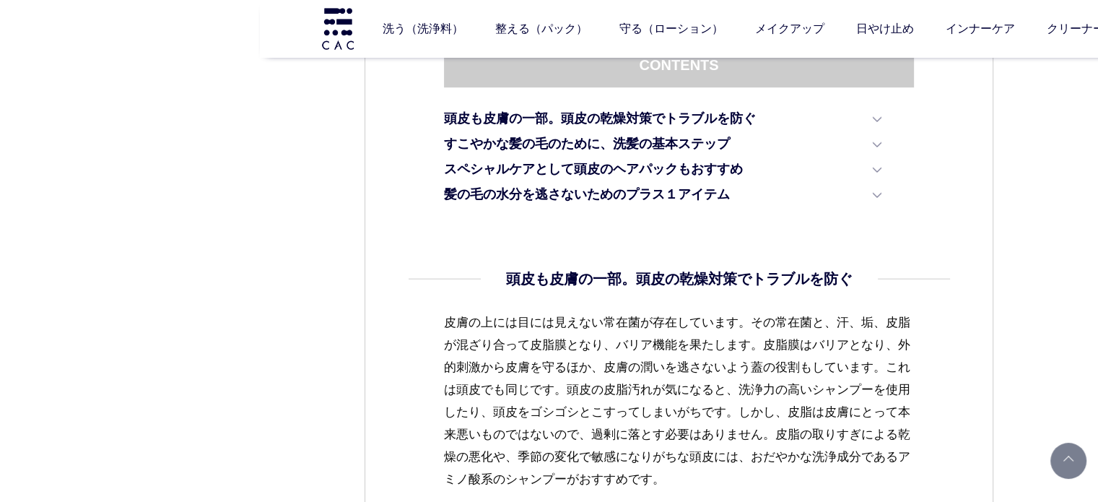
click at [813, 401] on p "皮膚の上には目には見えない常在菌が存在しています。その常在菌と、汗、垢、皮脂が混ざり合って皮脂膜となり、バリア機能を果たします。皮脂膜はバリアとなり、外的刺激…" at bounding box center [679, 412] width 471 height 202
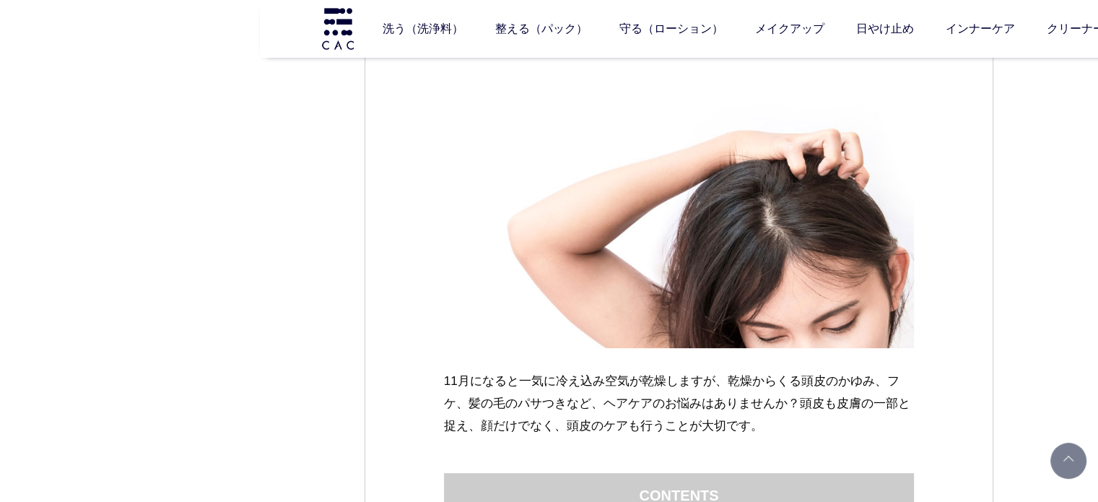
scroll to position [289, 0]
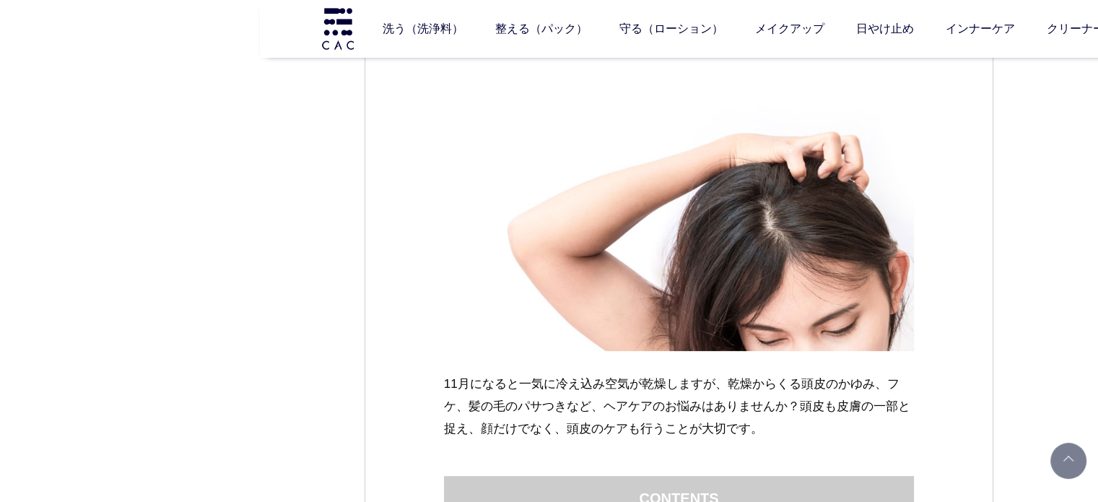
click at [497, 373] on p "11月になると一気に冷え込み空気が乾燥しますが、乾燥からくる頭皮のかゆみ、フケ、髪の毛のパサつきなど、ヘアケアのお悩みはありませんか？頭皮も皮膚の一部と捉え、…" at bounding box center [679, 405] width 471 height 67
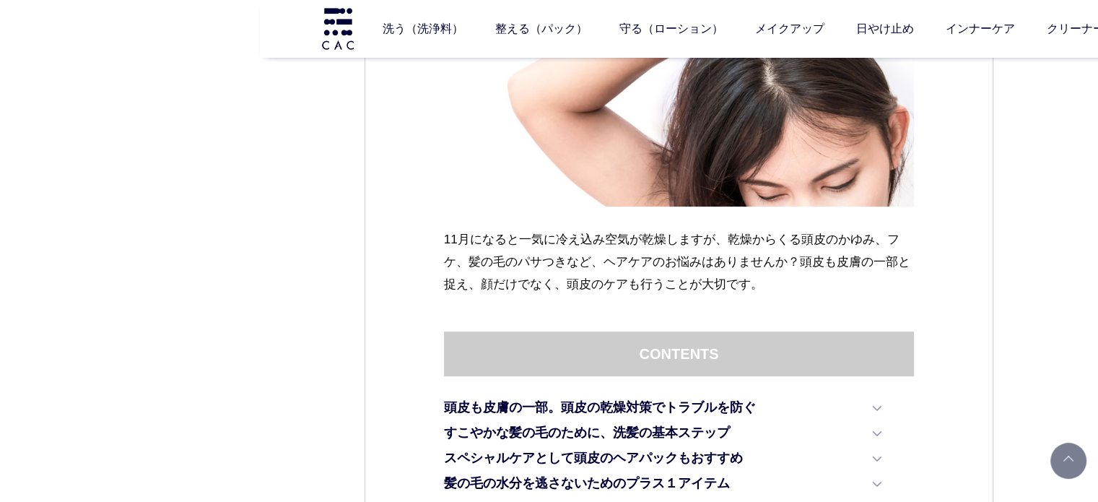
click at [797, 266] on p "11月になると一気に冷え込み空気が乾燥しますが、乾燥からくる頭皮のかゆみ、フケ、髪の毛のパサつきなど、ヘアケアのお悩みはありませんか？頭皮も皮膚の一部と捉え、…" at bounding box center [679, 261] width 471 height 67
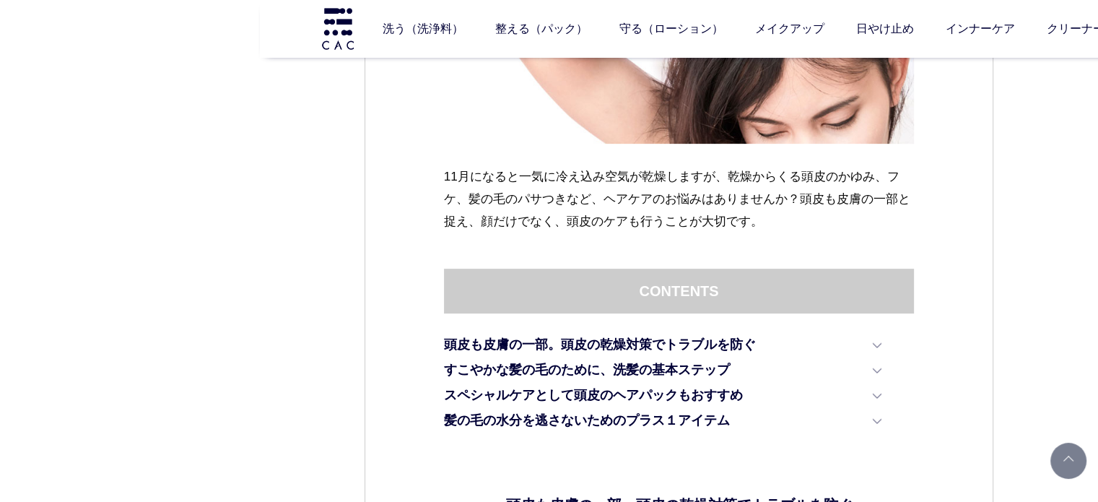
scroll to position [505, 0]
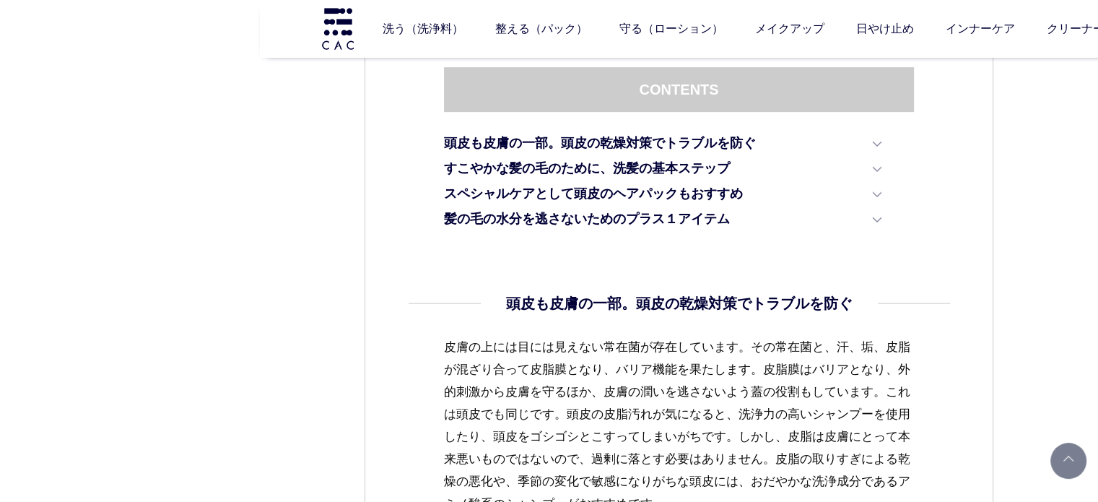
scroll to position [722, 0]
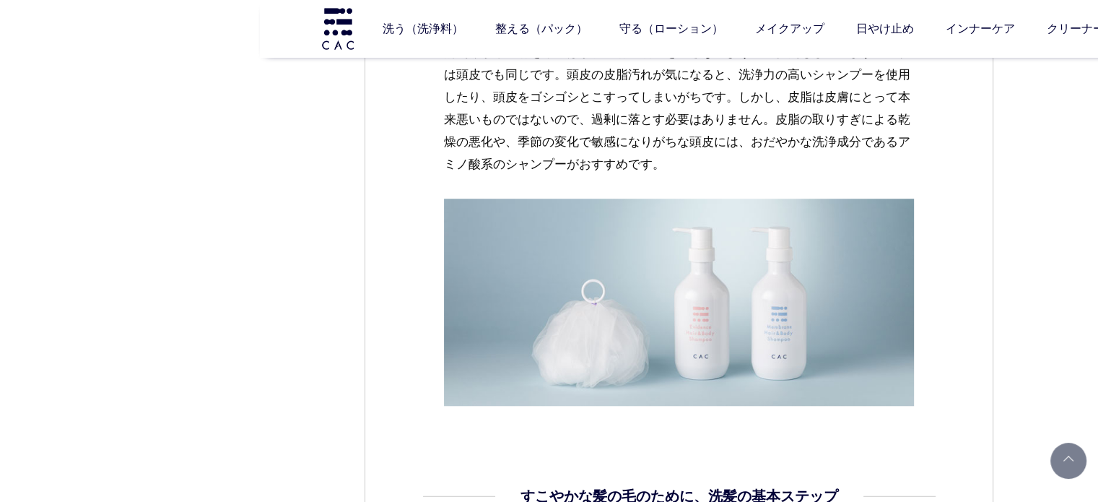
scroll to position [1155, 0]
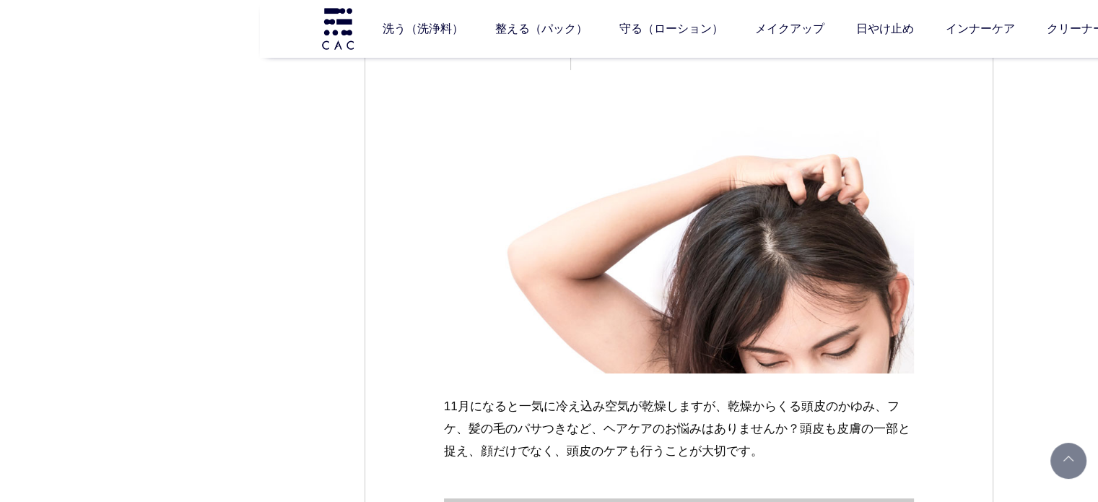
scroll to position [0, 0]
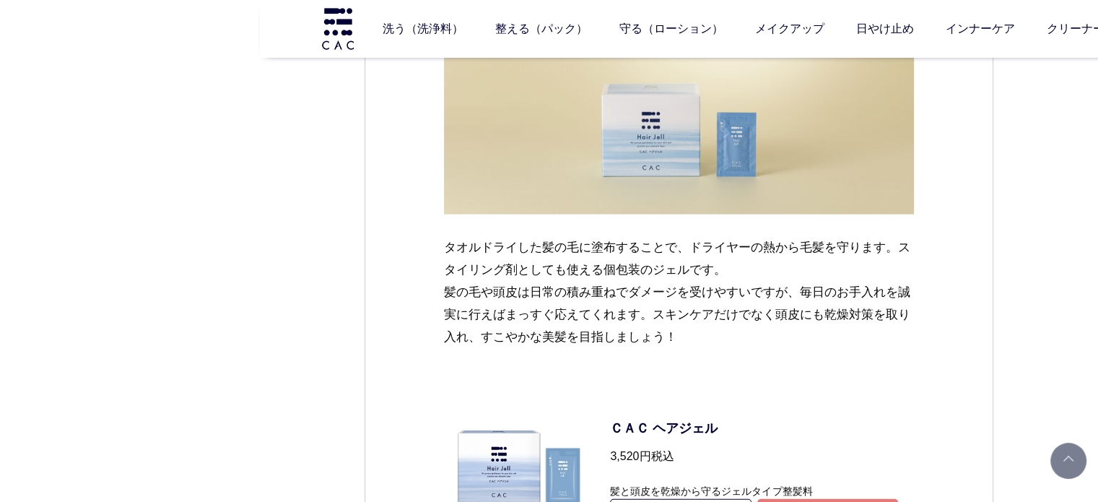
scroll to position [3320, 0]
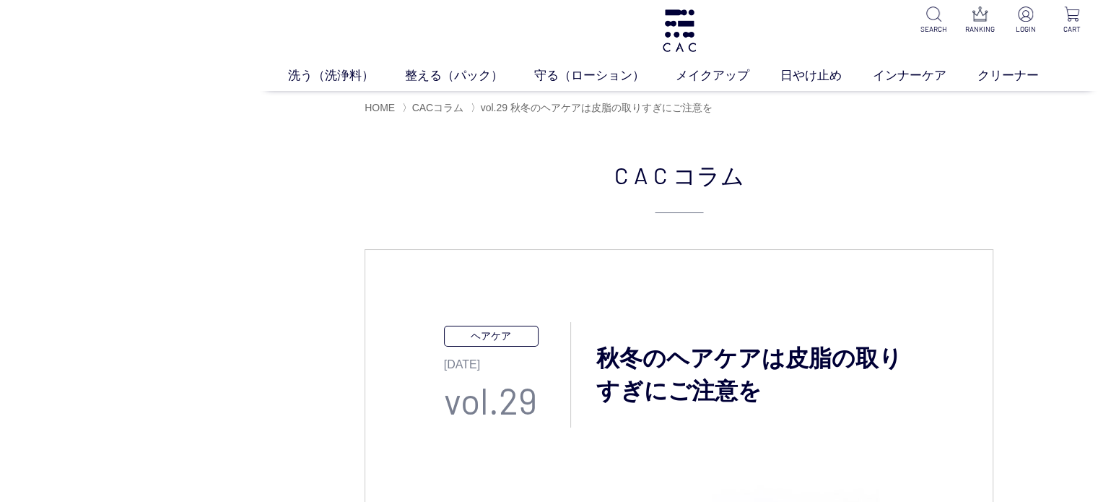
scroll to position [0, 0]
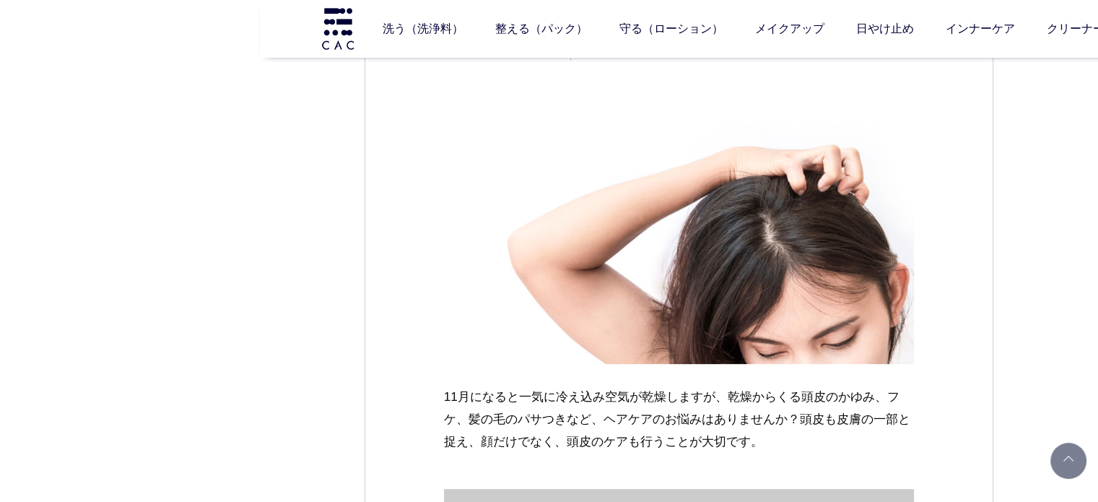
scroll to position [505, 0]
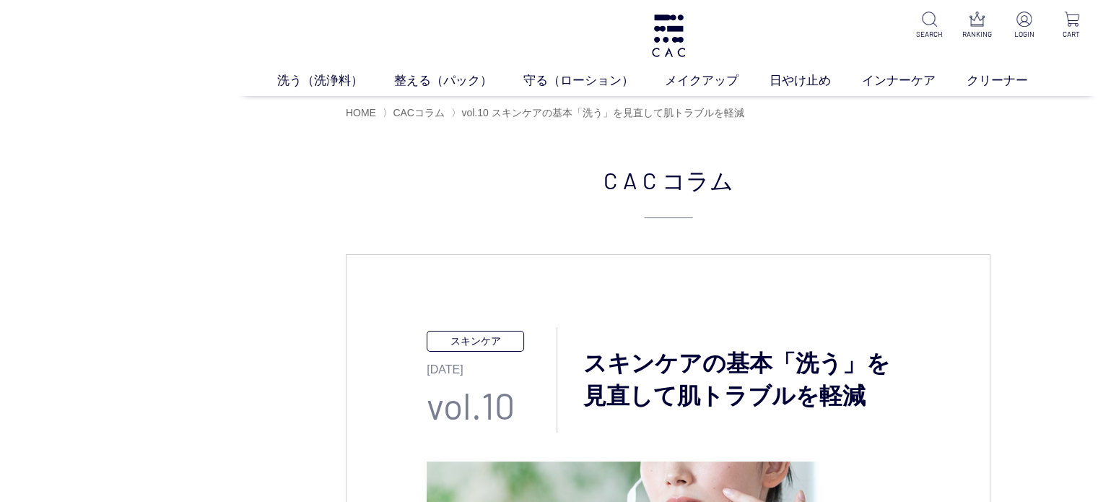
drag, startPoint x: 249, startPoint y: 312, endPoint x: 227, endPoint y: 312, distance: 21.7
click at [0, 0] on headings-map at bounding box center [0, 0] width 0 height 0
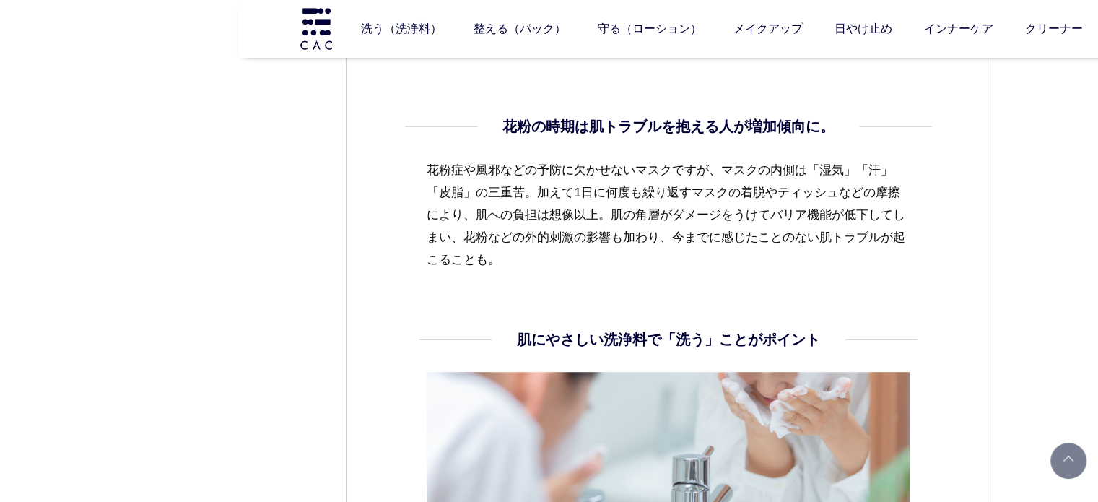
scroll to position [938, 0]
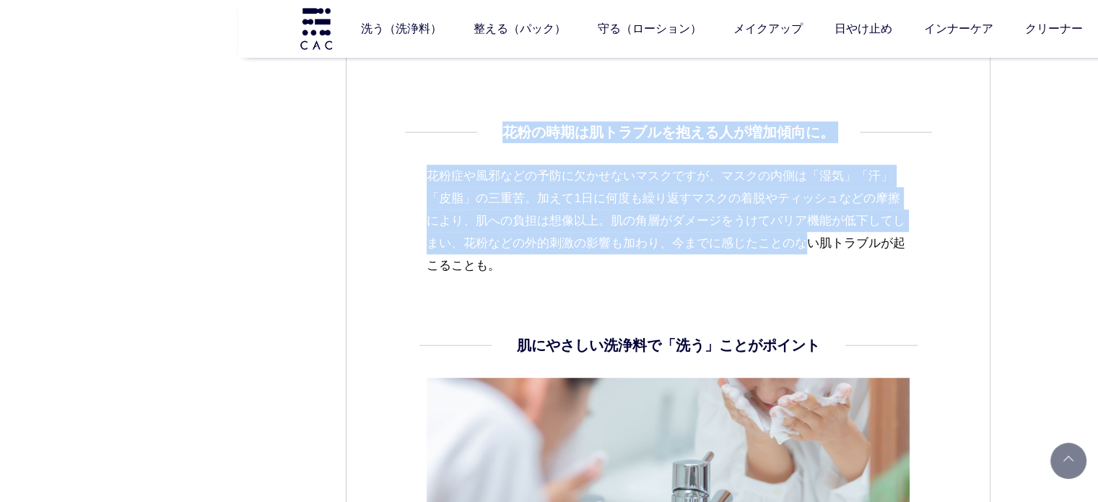
drag, startPoint x: 484, startPoint y: 127, endPoint x: 810, endPoint y: 235, distance: 343.5
click at [810, 235] on dd "花粉の時期は肌トラブルを抱える人が増加傾向に。 花粉症や風邪などの予防に欠かせないマスクですが、マスクの内側は「湿気」「汗」「皮脂」の三重苦。加えて1日に何度…" at bounding box center [668, 198] width 482 height 155
click at [808, 240] on p "花粉症や風邪などの予防に欠かせないマスクですが、マスクの内側は「湿気」「汗」「皮脂」の三重苦。加えて1日に何度も繰り返すマスクの着脱やティッシュなどの摩擦によ…" at bounding box center [668, 221] width 482 height 112
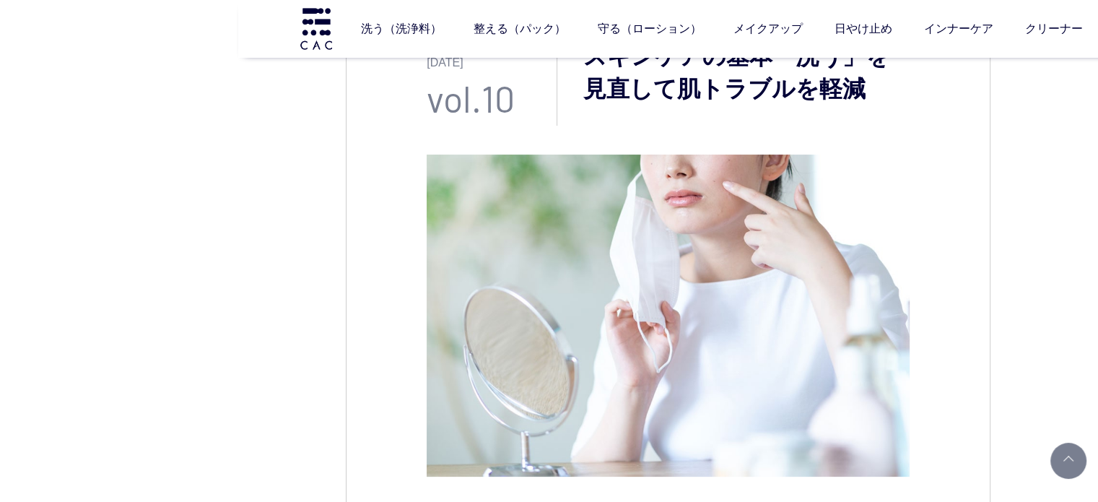
scroll to position [289, 0]
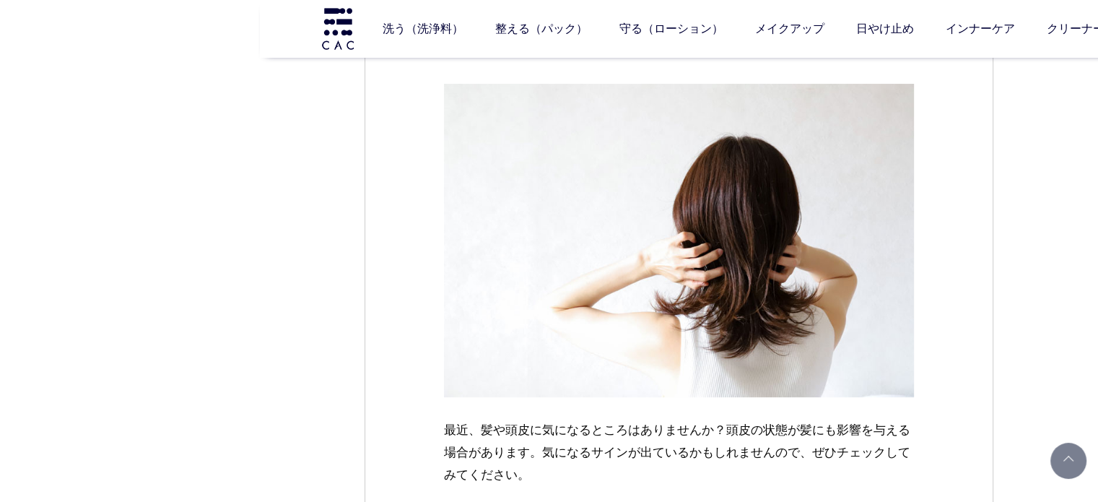
scroll to position [72, 0]
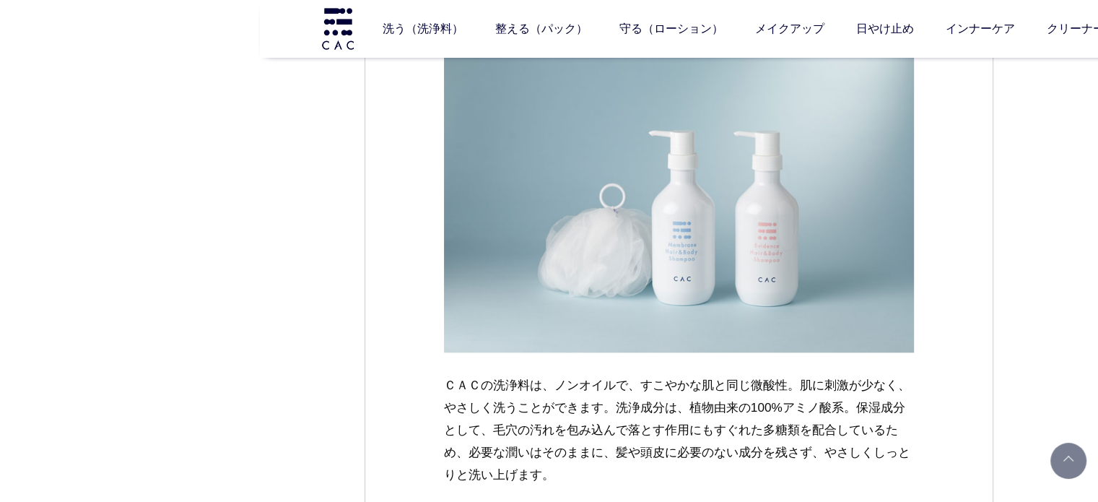
scroll to position [1227, 0]
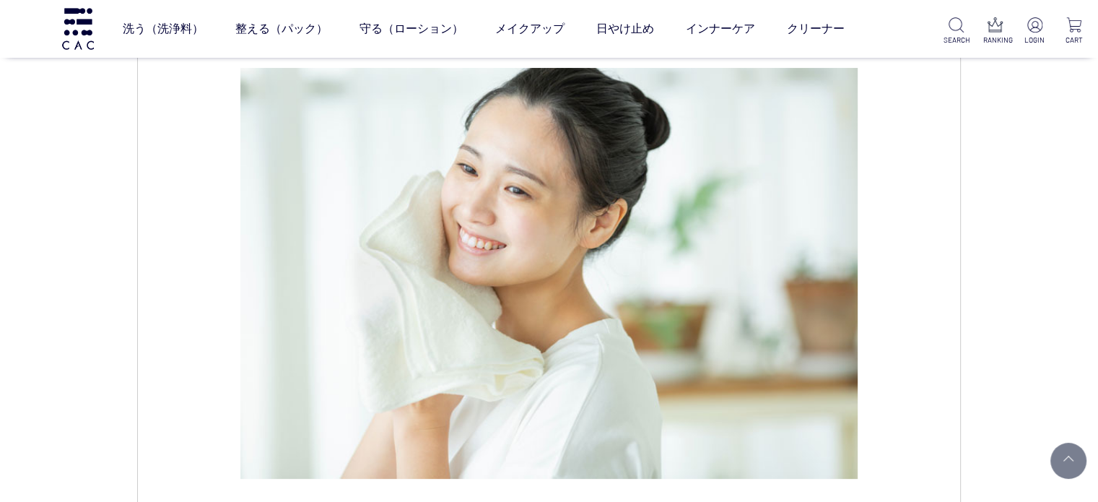
scroll to position [289, 0]
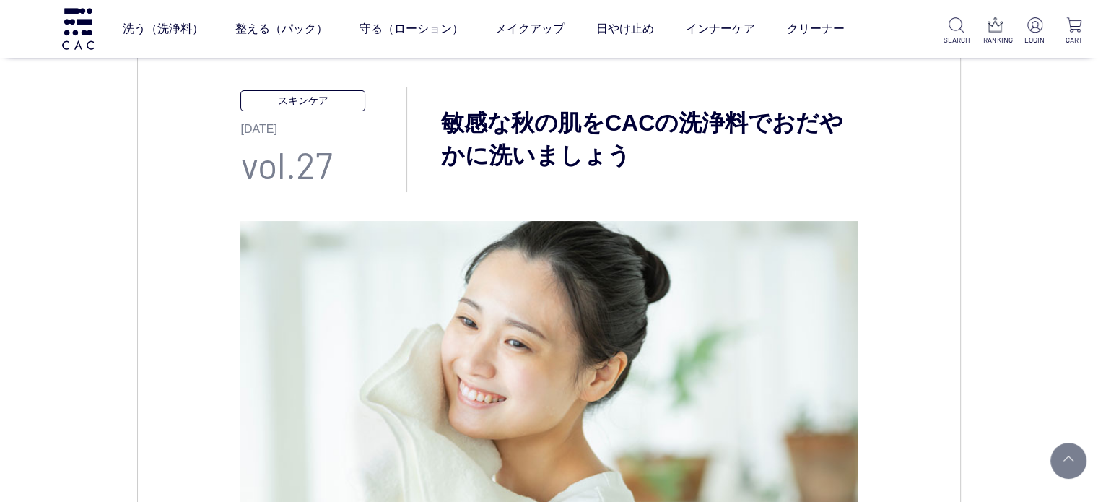
scroll to position [72, 0]
